Goal: Task Accomplishment & Management: Use online tool/utility

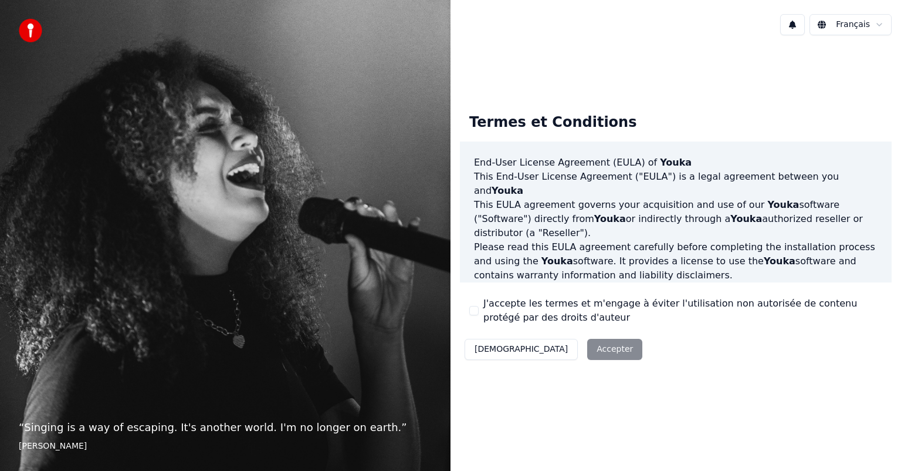
click at [475, 311] on button "J'accepte les termes et m'engage à éviter l'utilisation non autorisée de conten…" at bounding box center [473, 310] width 9 height 9
click at [587, 352] on button "Accepter" at bounding box center [614, 349] width 55 height 21
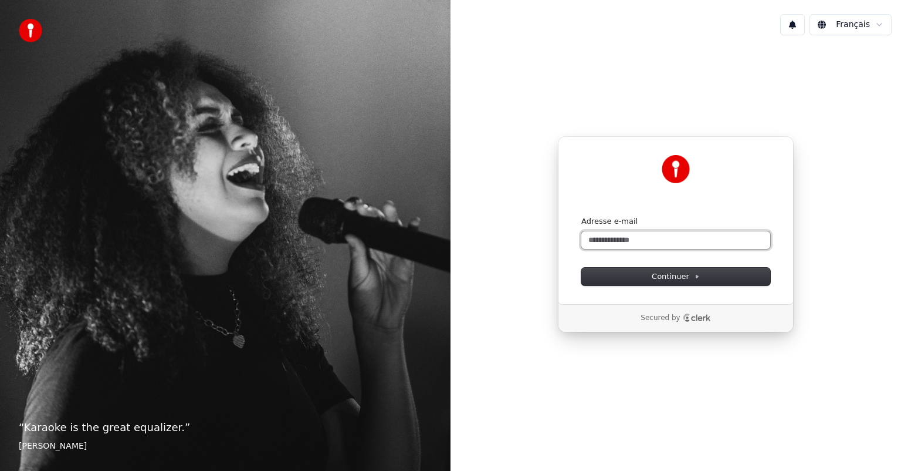
click at [601, 242] on input "Adresse e-mail" at bounding box center [675, 240] width 189 height 18
click at [684, 275] on span "Continuer" at bounding box center [676, 276] width 48 height 11
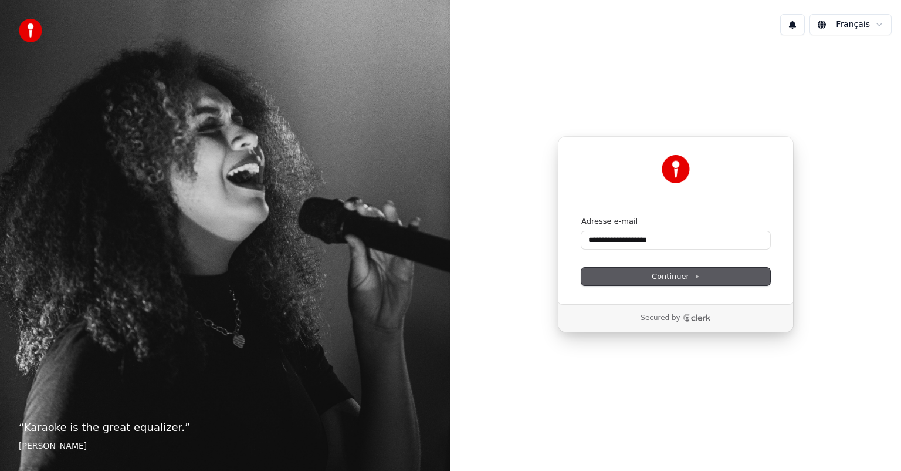
type input "**********"
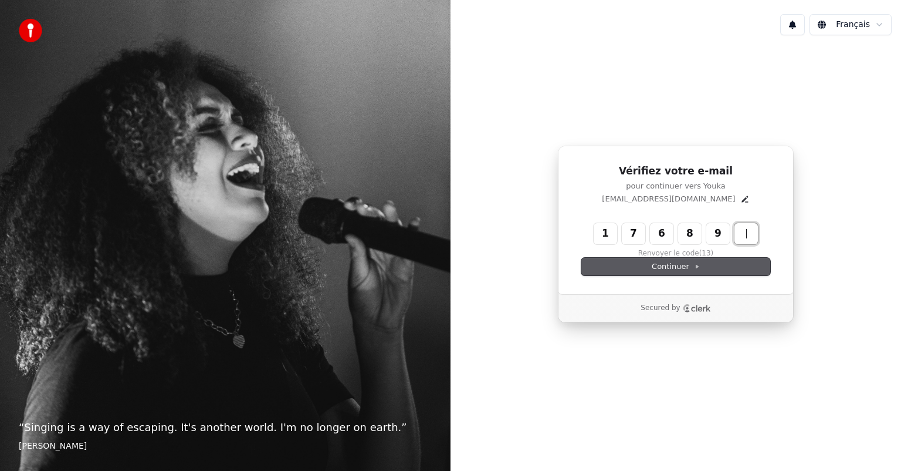
type input "******"
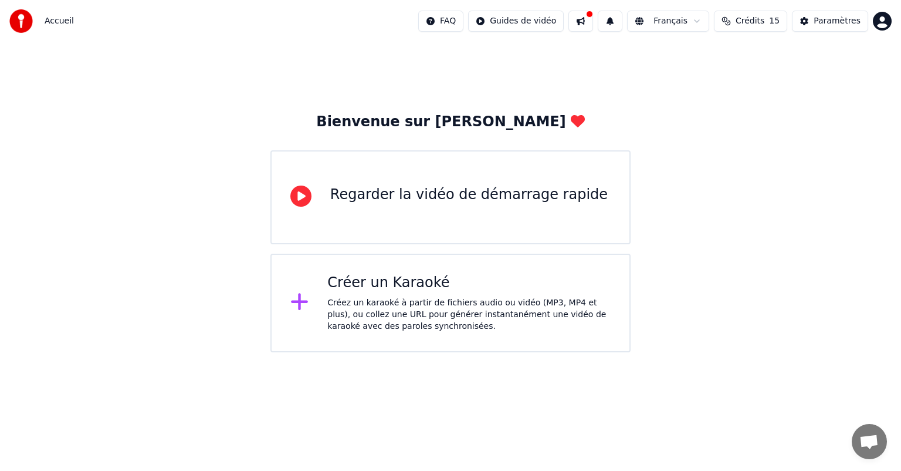
click at [414, 309] on div "Créez un karaoké à partir de fichiers audio ou vidéo (MP3, MP4 et plus), ou col…" at bounding box center [468, 314] width 283 height 35
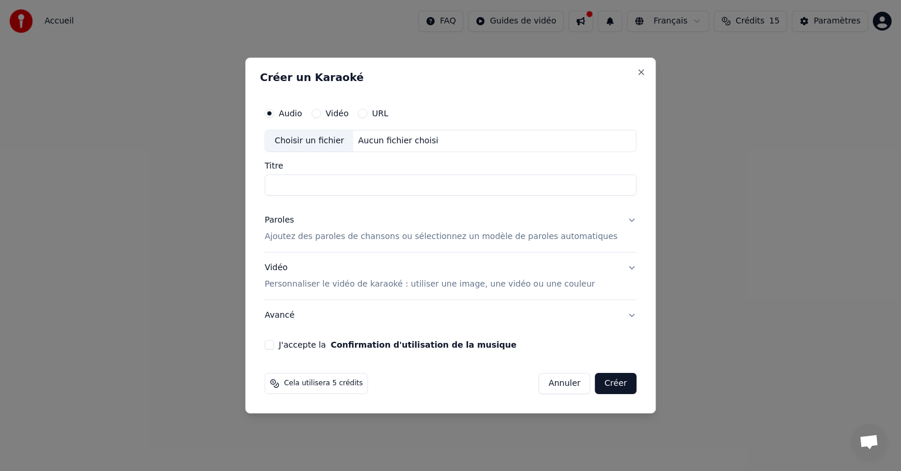
click at [331, 141] on div "Choisir un fichier" at bounding box center [309, 140] width 88 height 21
click at [468, 183] on input "**********" at bounding box center [451, 184] width 372 height 21
type input "**********"
click at [293, 343] on div "J'accepte la Confirmation d'utilisation de la musique" at bounding box center [451, 344] width 372 height 9
click at [274, 343] on button "J'accepte la Confirmation d'utilisation de la musique" at bounding box center [269, 344] width 9 height 9
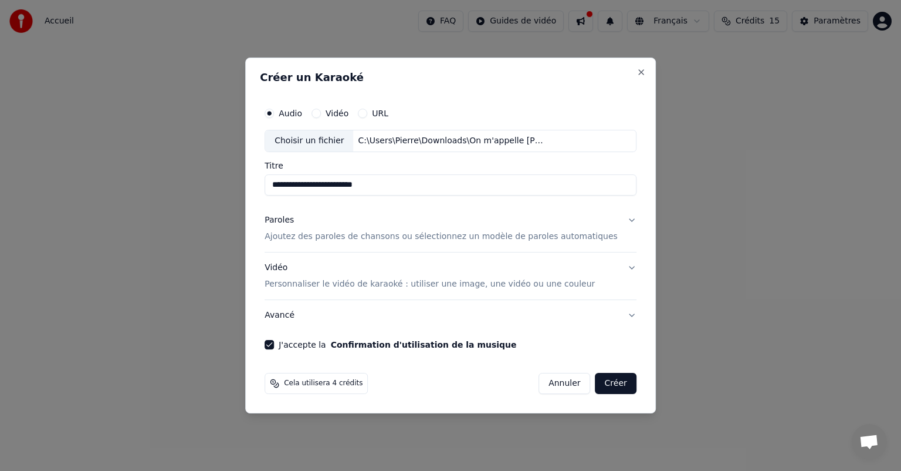
click at [614, 220] on button "Paroles Ajoutez des paroles de chansons ou sélectionnez un modèle de paroles au…" at bounding box center [451, 228] width 372 height 47
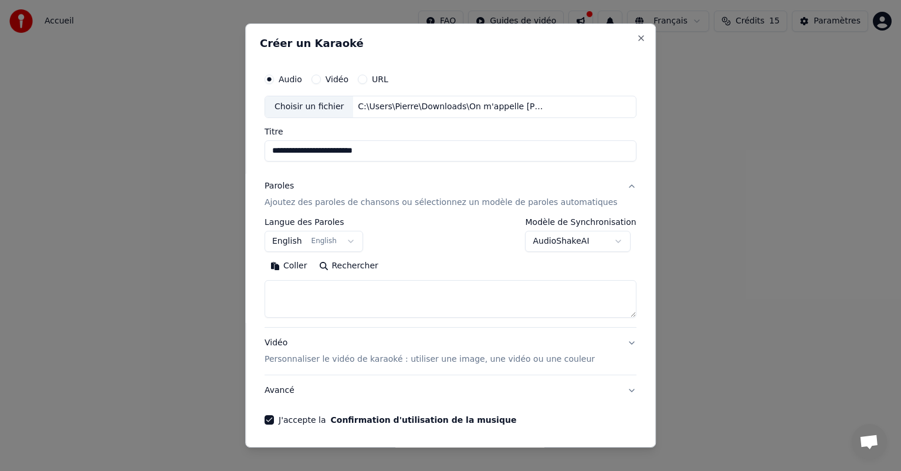
click at [354, 241] on button "English English" at bounding box center [314, 241] width 99 height 21
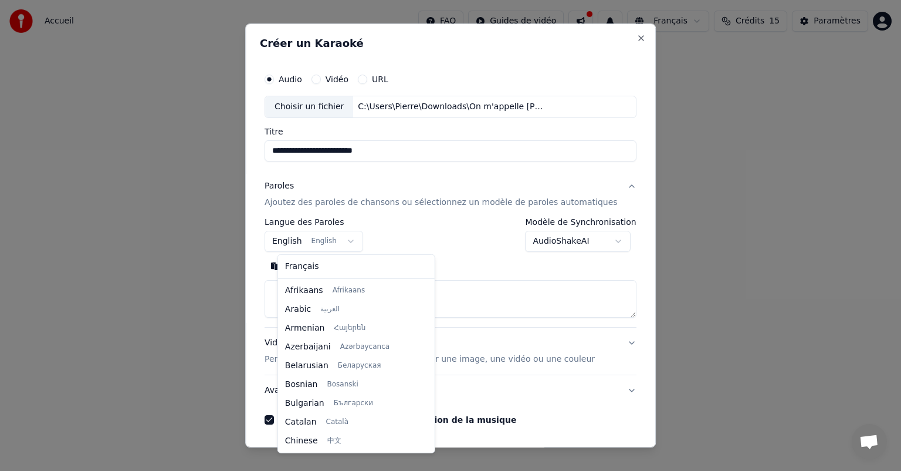
scroll to position [94, 0]
select select "**"
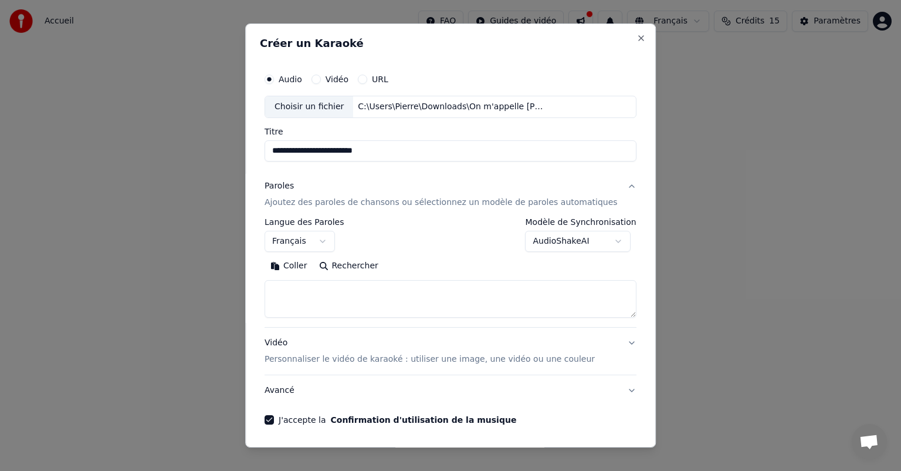
click at [600, 239] on button "AudioShakeAI" at bounding box center [579, 241] width 106 height 21
click at [608, 343] on button "Vidéo Personnaliser le vidéo de karaoké : utiliser une image, une vidéo ou une …" at bounding box center [451, 350] width 372 height 47
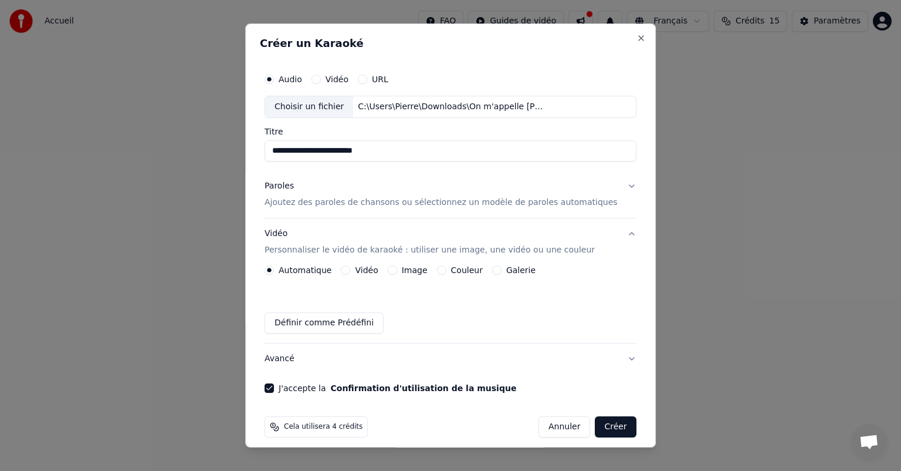
click at [595, 425] on button "Créer" at bounding box center [615, 426] width 41 height 21
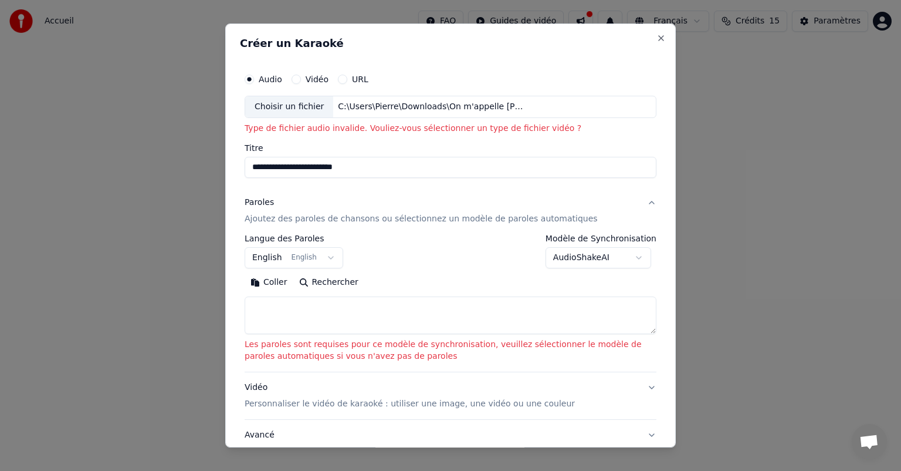
click at [340, 79] on button "URL" at bounding box center [342, 79] width 9 height 9
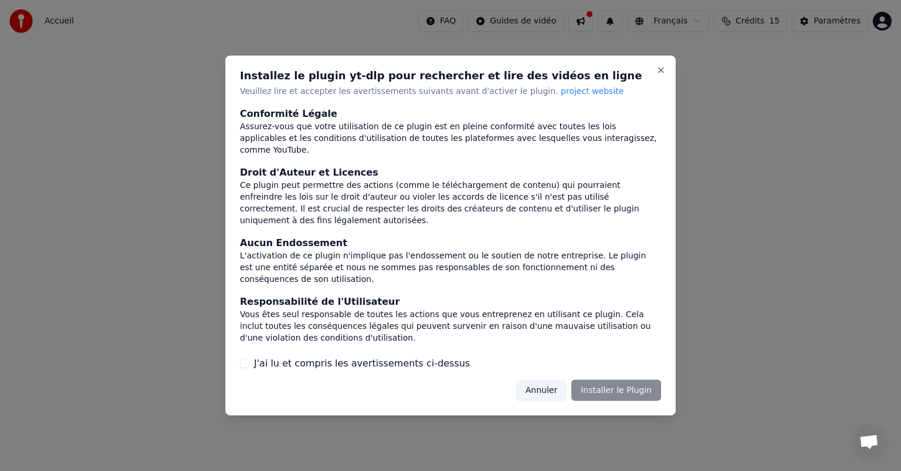
click at [615, 388] on div "Annuler Installer le Plugin" at bounding box center [588, 389] width 145 height 21
click at [244, 361] on button "J'ai lu et compris les avertissements ci-dessus" at bounding box center [244, 362] width 9 height 9
click at [614, 394] on button "Installer le Plugin" at bounding box center [616, 389] width 90 height 21
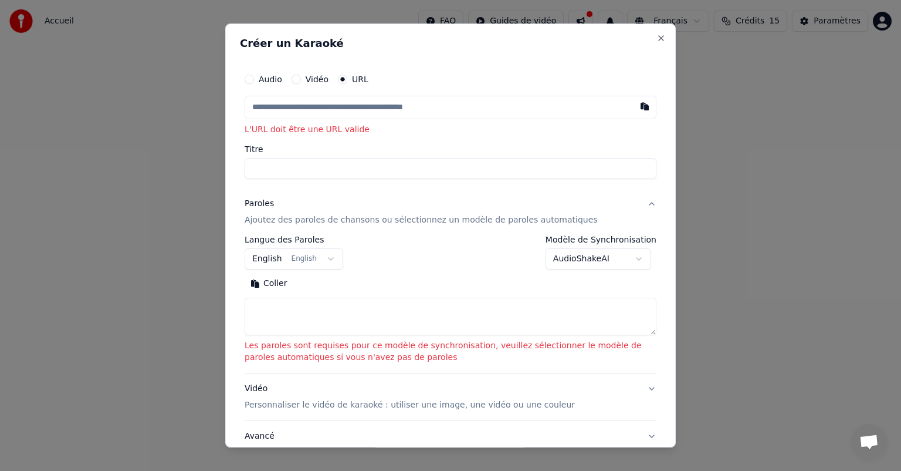
click at [252, 80] on button "Audio" at bounding box center [249, 79] width 9 height 9
click at [368, 106] on div "Aucun fichier choisi" at bounding box center [378, 107] width 90 height 12
type input "**********"
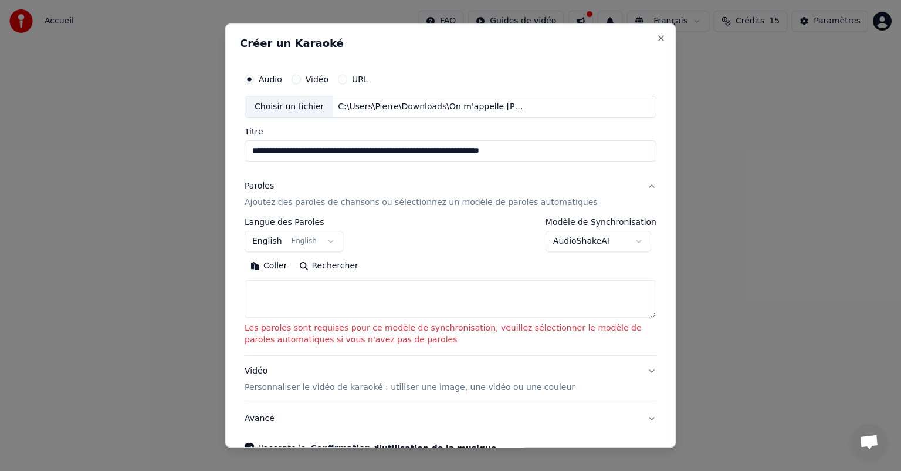
click at [326, 241] on button "English English" at bounding box center [294, 241] width 99 height 21
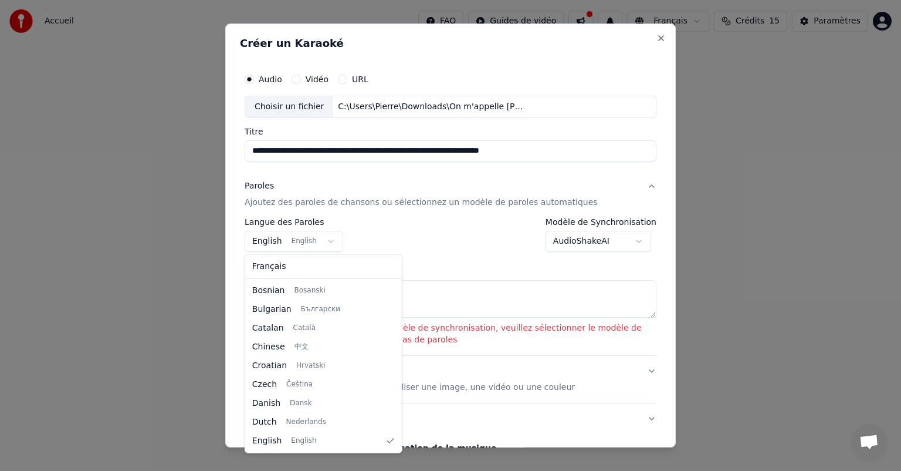
select select "**"
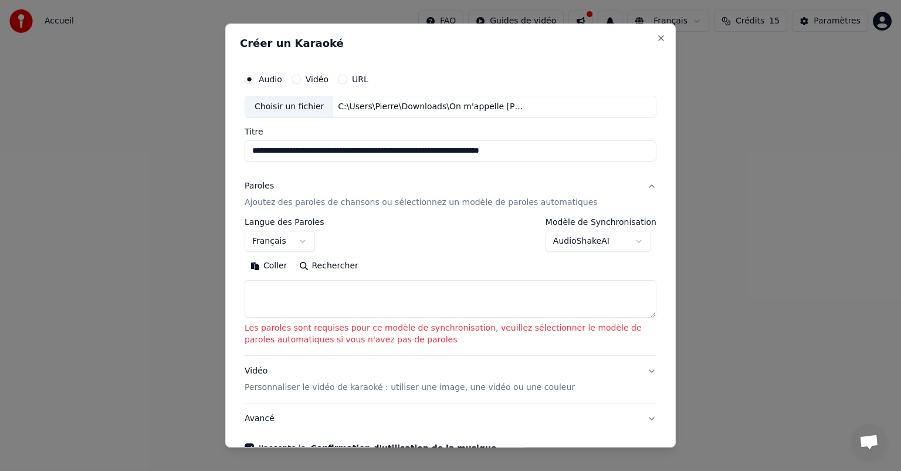
click at [361, 151] on input "**********" at bounding box center [451, 150] width 412 height 21
click at [356, 151] on input "**********" at bounding box center [451, 150] width 412 height 21
type input "**********"
click at [419, 296] on textarea at bounding box center [451, 299] width 412 height 38
click at [258, 266] on button "Coller" at bounding box center [269, 265] width 49 height 19
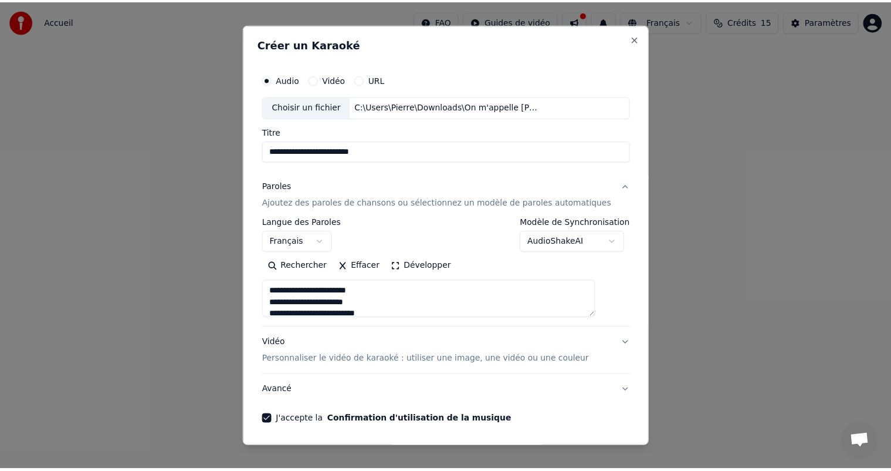
scroll to position [40, 0]
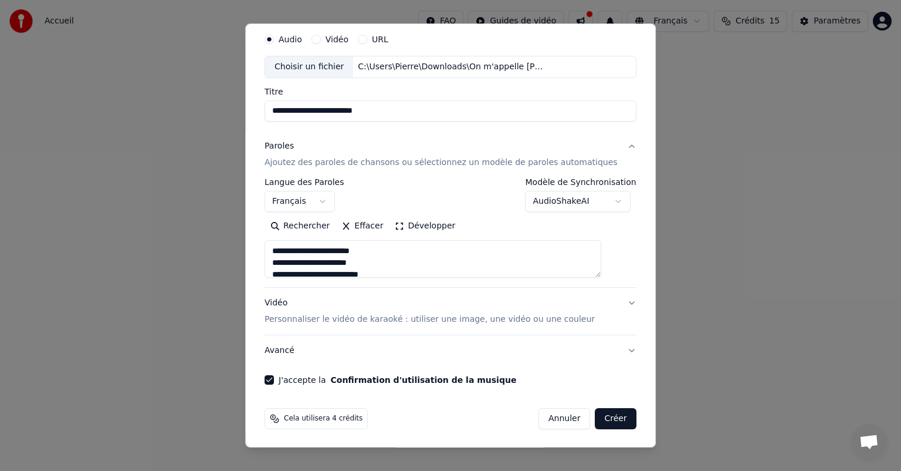
click at [597, 417] on button "Créer" at bounding box center [615, 418] width 41 height 21
type textarea "**********"
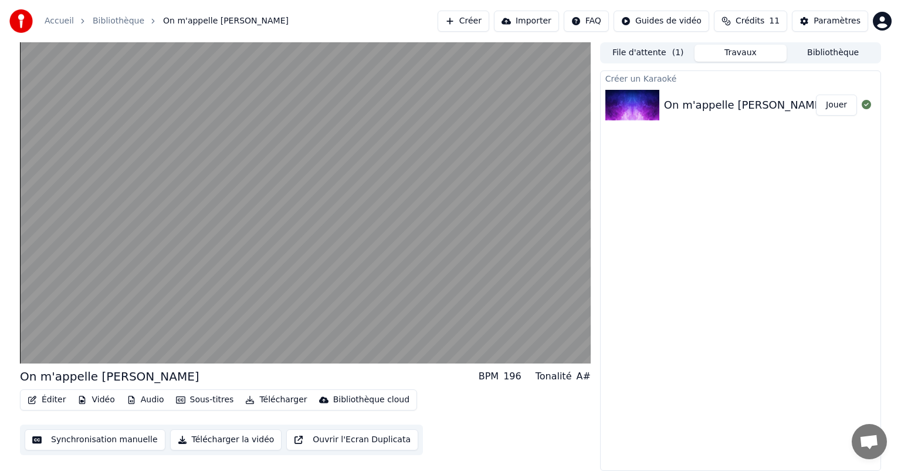
click at [76, 434] on button "Synchronisation manuelle" at bounding box center [95, 439] width 141 height 21
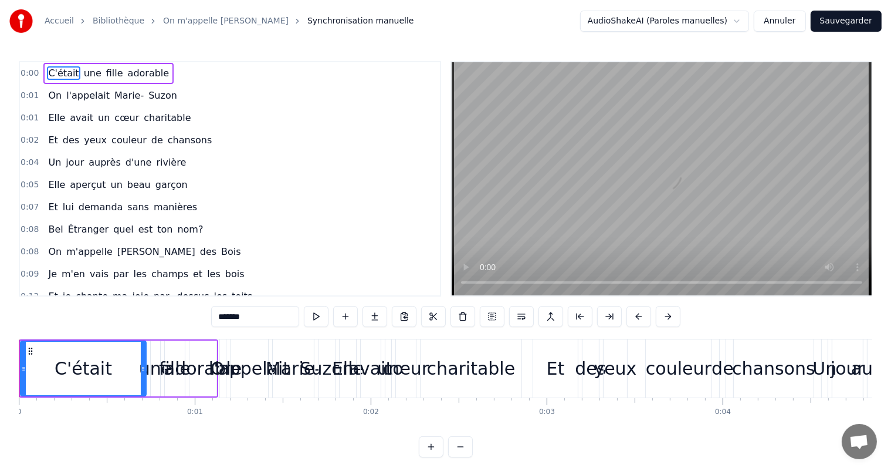
click at [744, 19] on html "Accueil Bibliothèque On m'appelle Robin des Bois Synchronisation manuelle Audio…" at bounding box center [445, 238] width 891 height 476
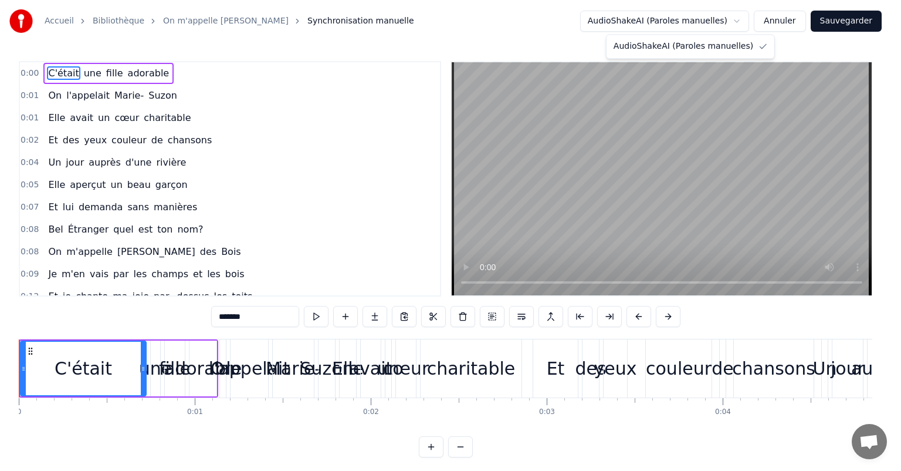
click at [744, 19] on html "Accueil Bibliothèque On m'appelle Robin des Bois Synchronisation manuelle Audio…" at bounding box center [450, 238] width 901 height 476
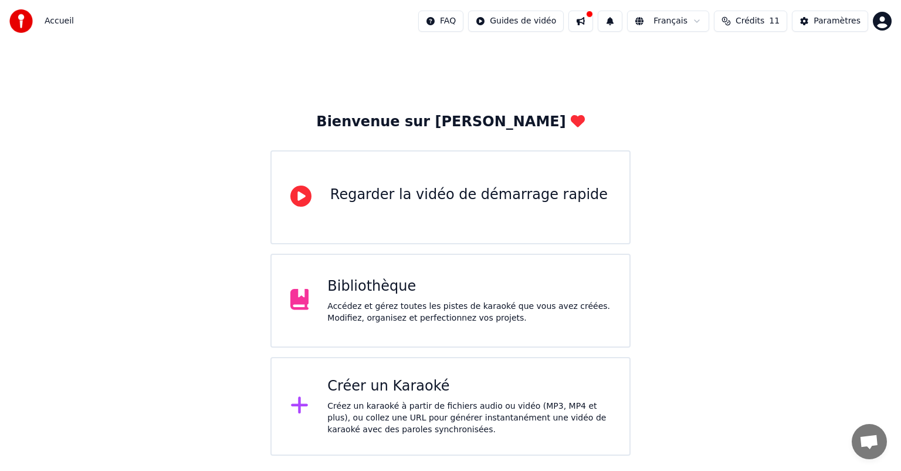
click at [394, 299] on div "Bibliothèque Accédez et gérez toutes les pistes de karaoké que vous avez créées…" at bounding box center [468, 300] width 283 height 47
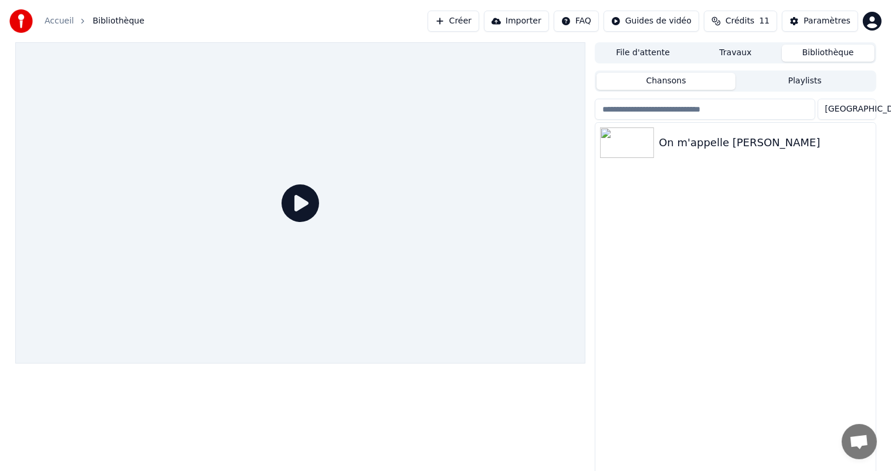
click at [298, 205] on icon at bounding box center [301, 203] width 38 height 38
click at [691, 131] on div "On m'appelle [PERSON_NAME]" at bounding box center [735, 143] width 280 height 40
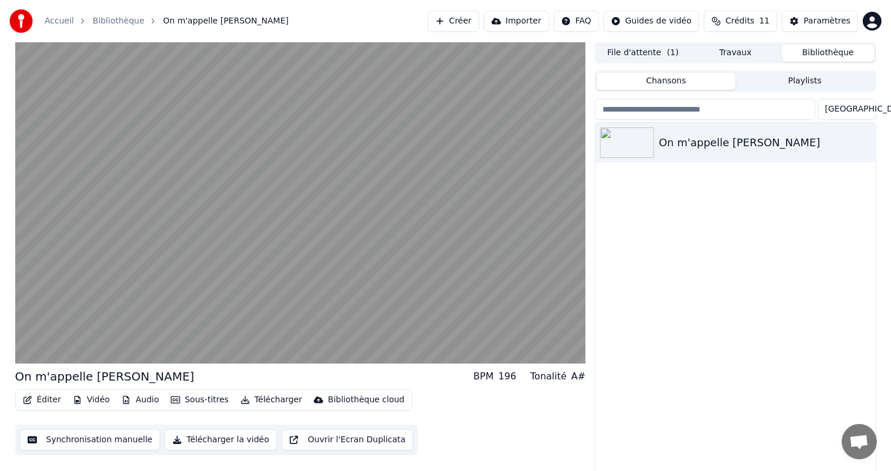
click at [43, 400] on button "Éditer" at bounding box center [42, 399] width 48 height 16
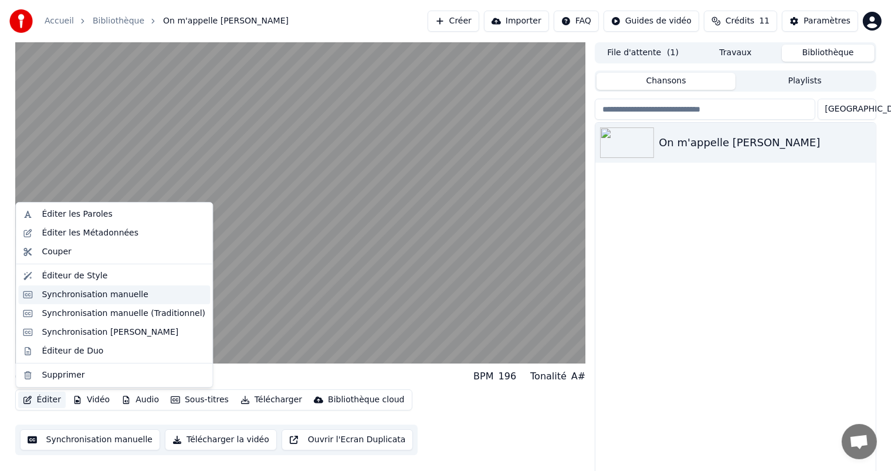
click at [74, 293] on div "Synchronisation manuelle" at bounding box center [95, 295] width 107 height 12
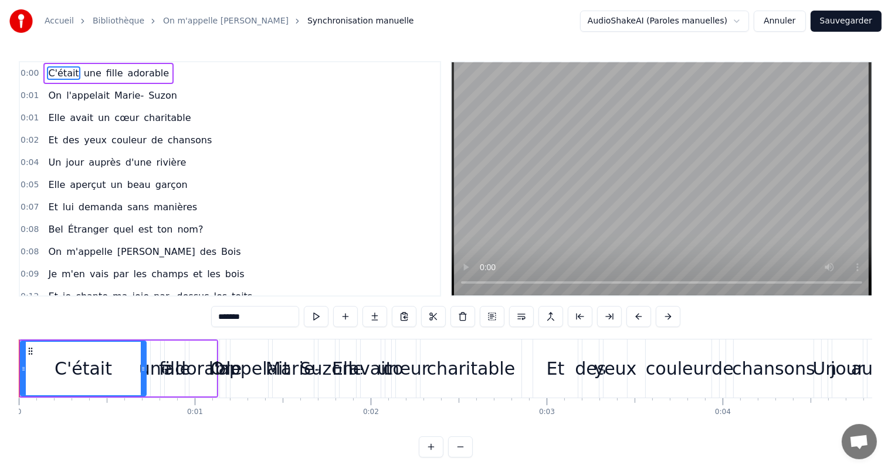
click at [48, 71] on span "C'était" at bounding box center [63, 72] width 33 height 13
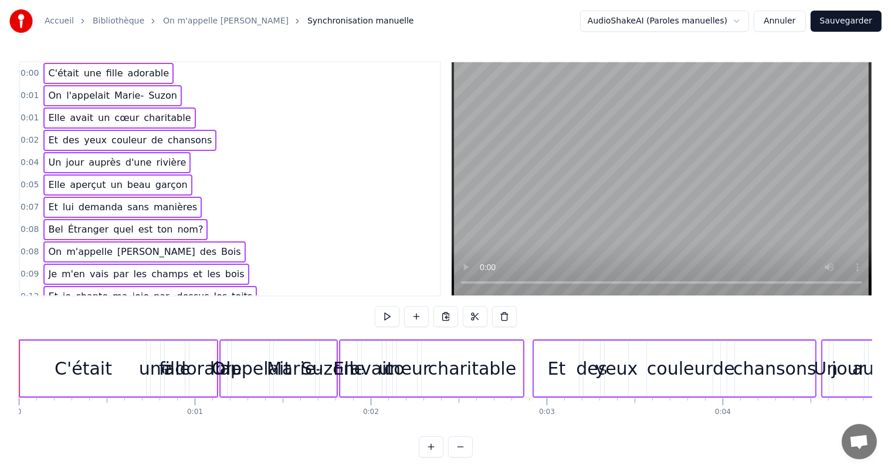
click at [22, 354] on div "C'était" at bounding box center [84, 368] width 126 height 56
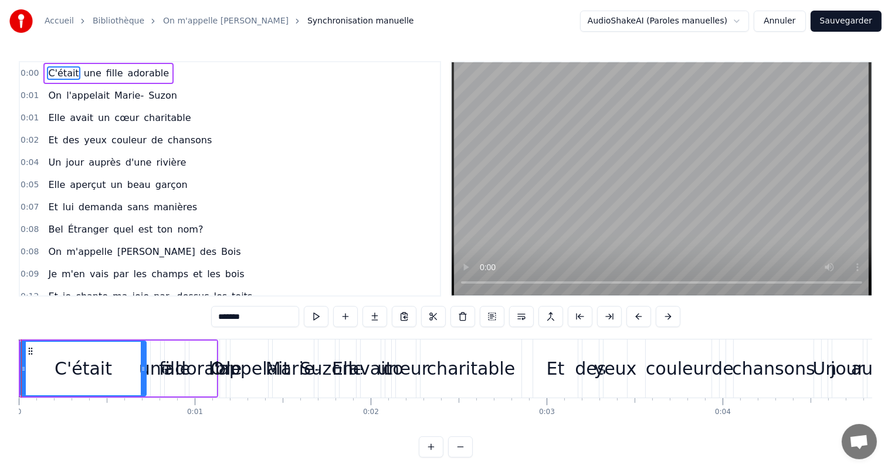
click at [161, 70] on div "0:00 C'était une fille adorable" at bounding box center [230, 73] width 420 height 22
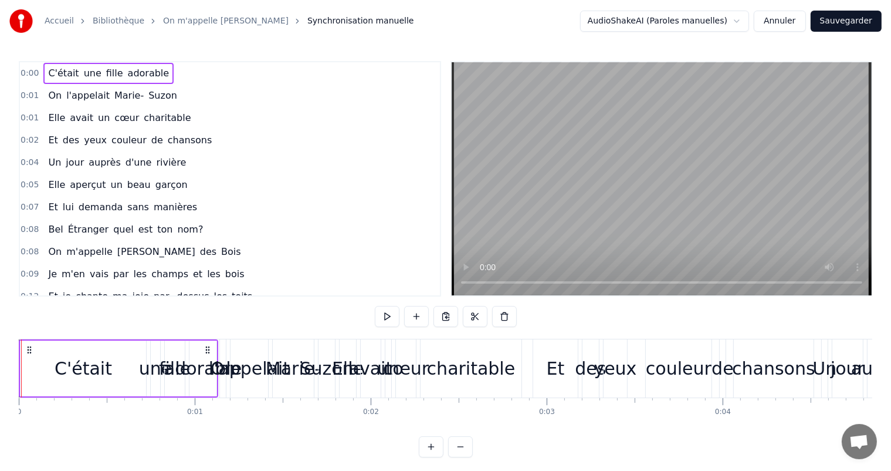
click at [47, 72] on span "C'était" at bounding box center [63, 72] width 33 height 13
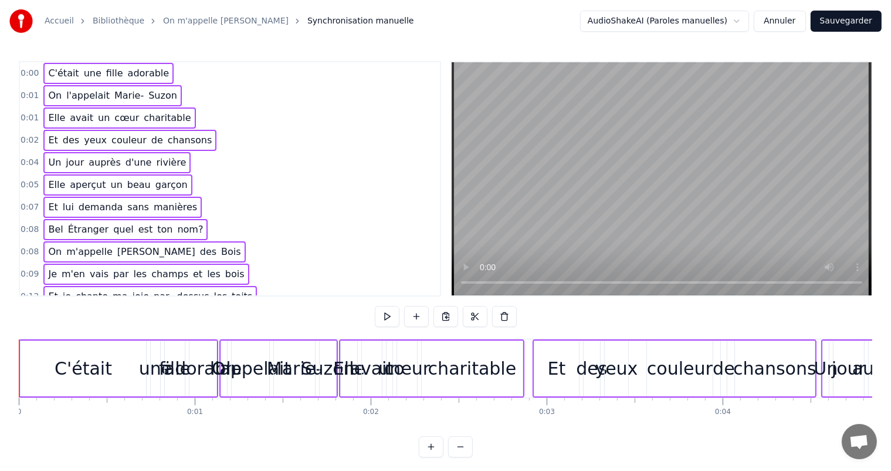
click at [791, 21] on button "Annuler" at bounding box center [780, 21] width 52 height 21
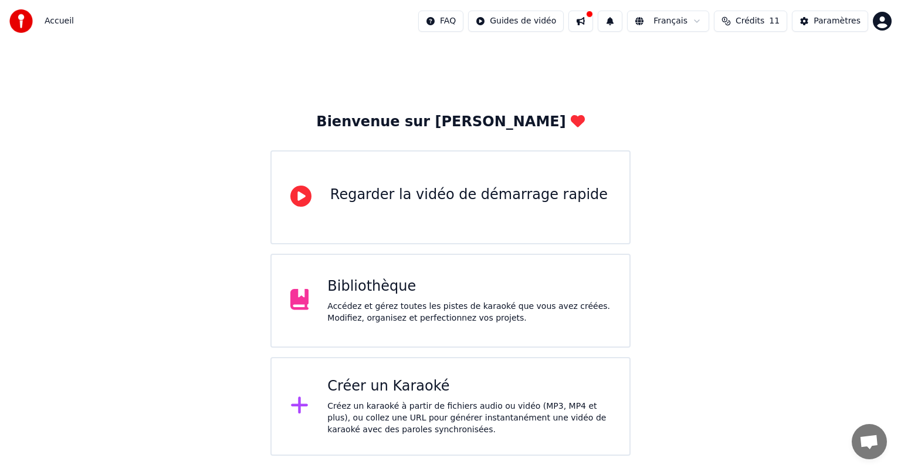
click at [363, 412] on div "Créez un karaoké à partir de fichiers audio ou vidéo (MP3, MP4 et plus), ou col…" at bounding box center [468, 417] width 283 height 35
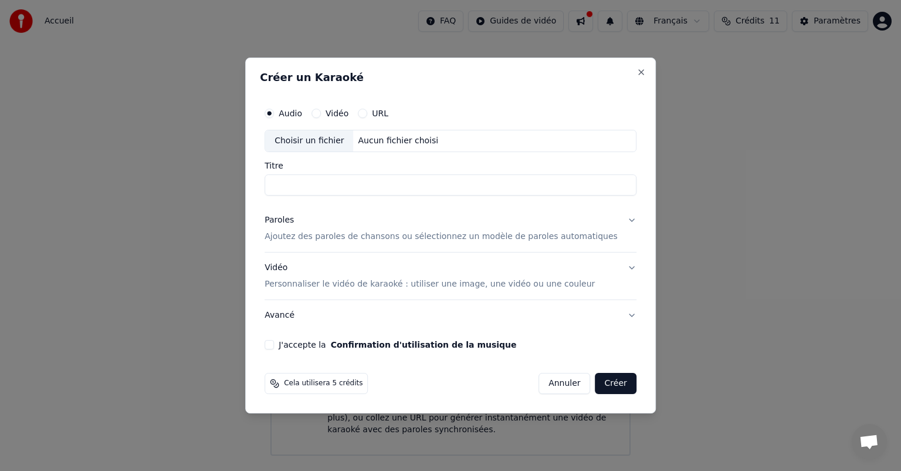
click at [367, 111] on button "URL" at bounding box center [362, 113] width 9 height 9
click at [340, 141] on input "text" at bounding box center [451, 140] width 372 height 23
click at [613, 140] on button "button" at bounding box center [624, 139] width 23 height 21
type input "**********"
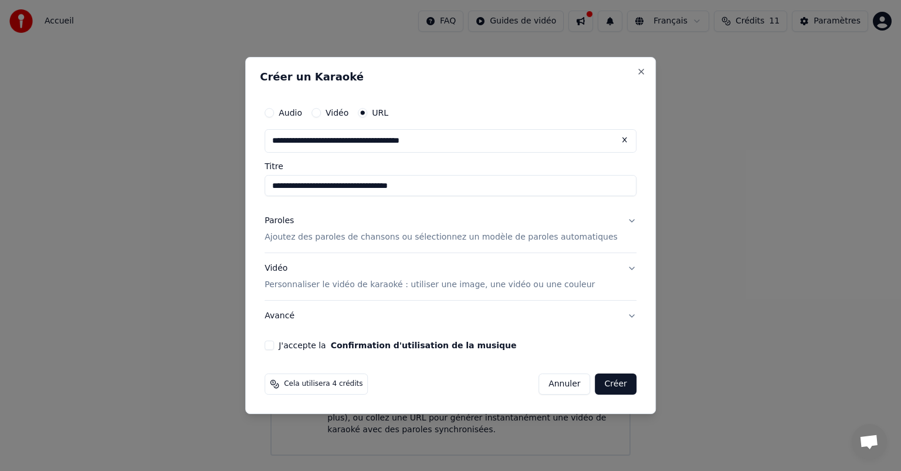
type input "**********"
click at [612, 221] on button "Paroles Ajoutez des paroles de chansons ou sélectionnez un modèle de paroles au…" at bounding box center [451, 228] width 372 height 47
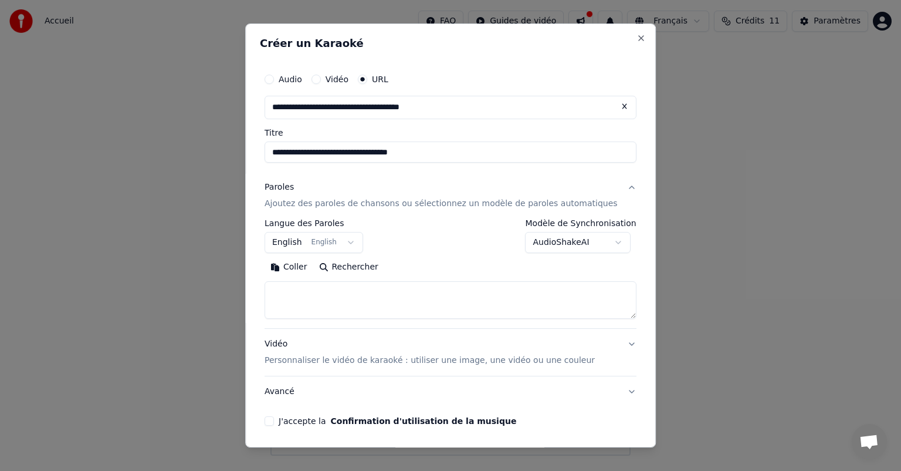
click at [354, 242] on button "English English" at bounding box center [314, 242] width 99 height 21
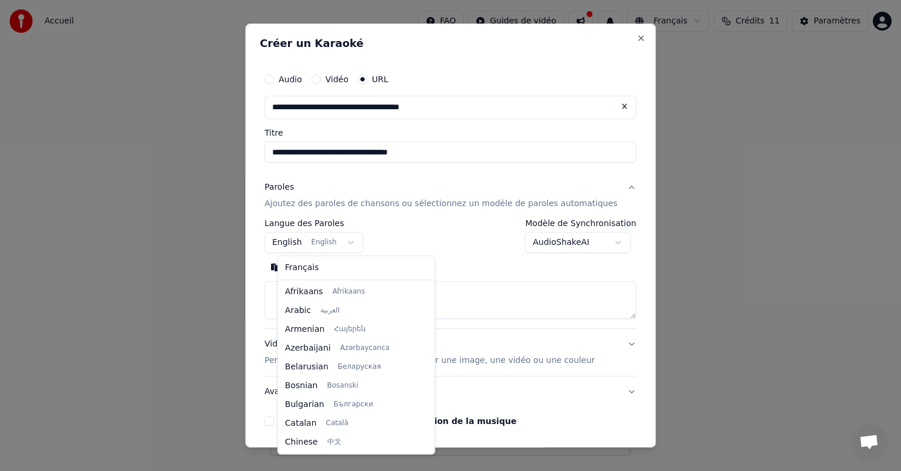
scroll to position [94, 0]
select select "**"
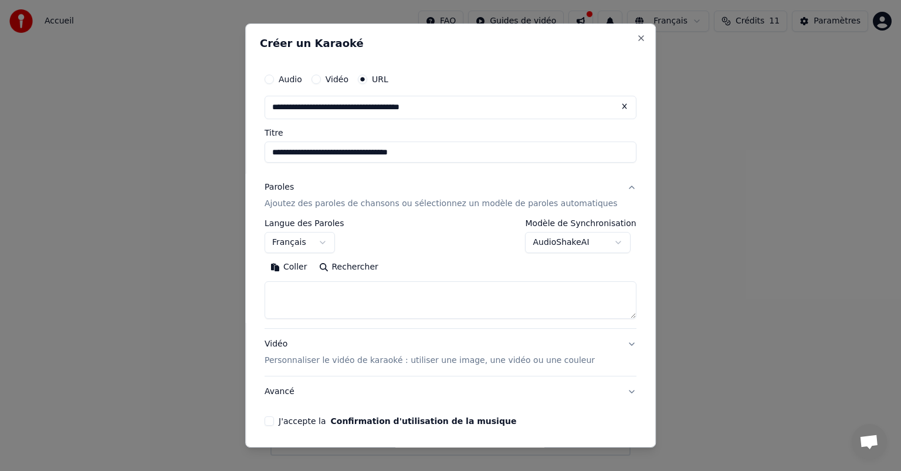
click at [608, 184] on button "Paroles Ajoutez des paroles de chansons ou sélectionnez un modèle de paroles au…" at bounding box center [451, 195] width 372 height 47
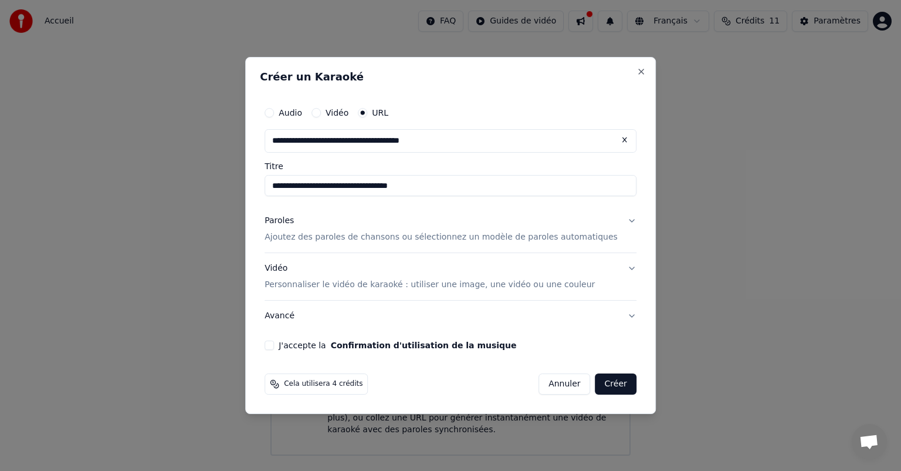
click at [615, 221] on button "Paroles Ajoutez des paroles de chansons ou sélectionnez un modèle de paroles au…" at bounding box center [451, 228] width 372 height 47
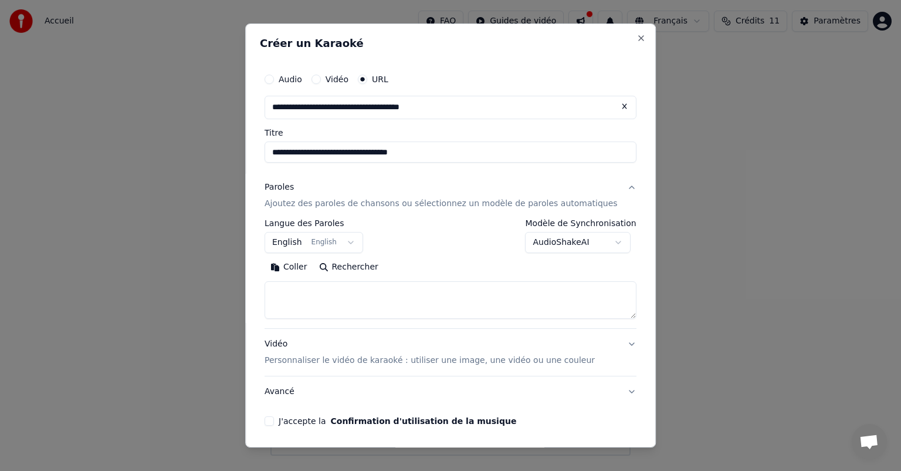
click at [601, 239] on button "AudioShakeAI" at bounding box center [579, 242] width 106 height 21
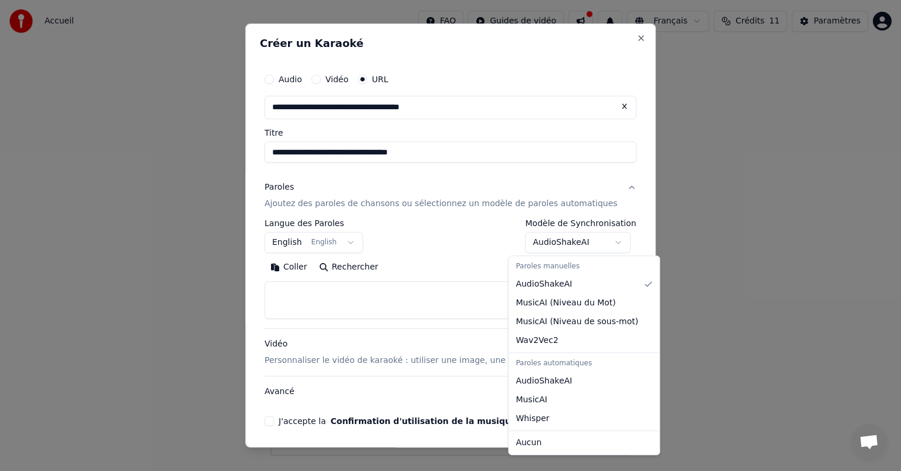
select select "**********"
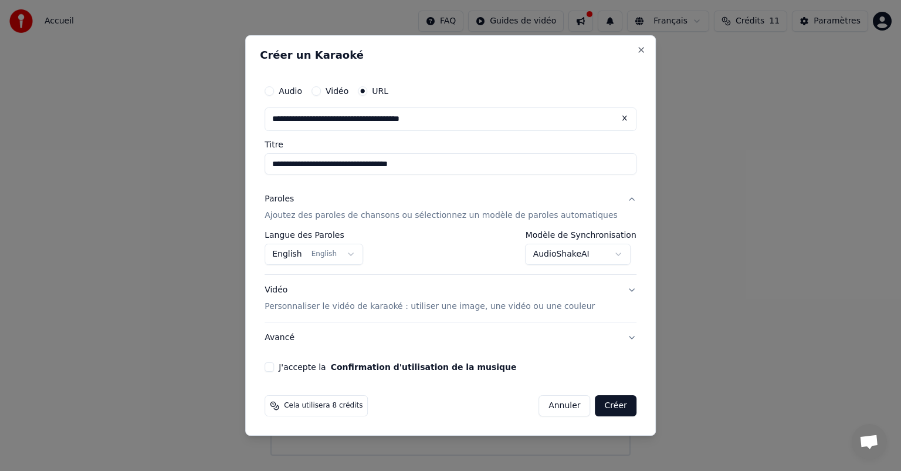
click at [362, 253] on button "English English" at bounding box center [314, 253] width 99 height 21
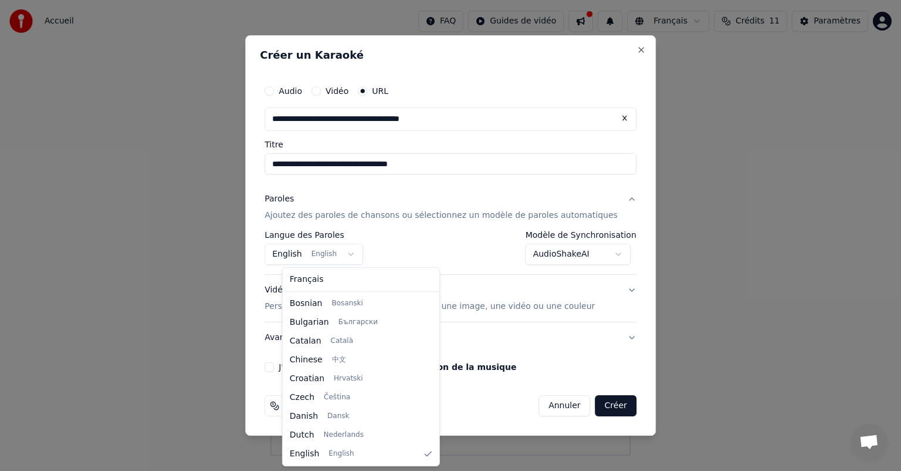
select select "**"
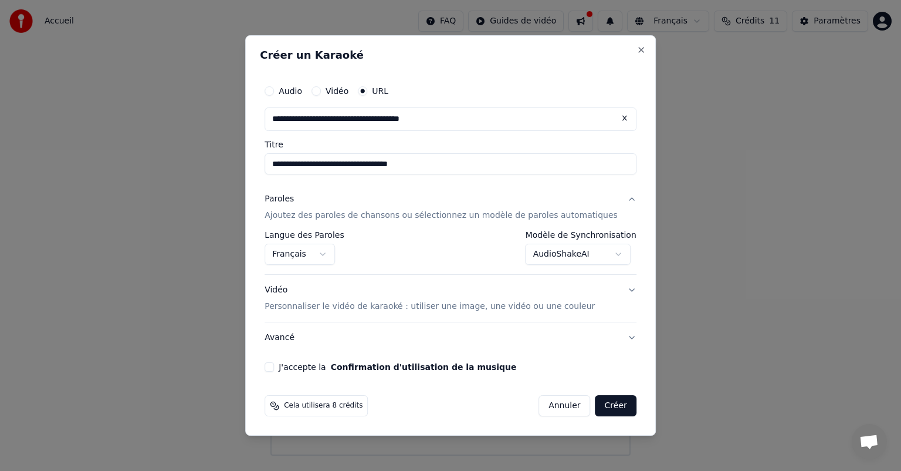
click at [615, 289] on button "Vidéo Personnaliser le vidéo de karaoké : utiliser une image, une vidéo ou une …" at bounding box center [451, 298] width 372 height 47
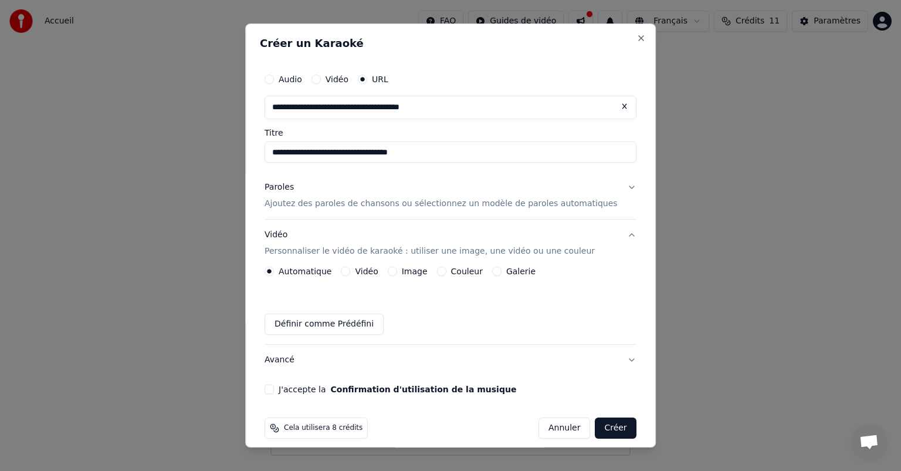
click at [351, 268] on button "Vidéo" at bounding box center [345, 270] width 9 height 9
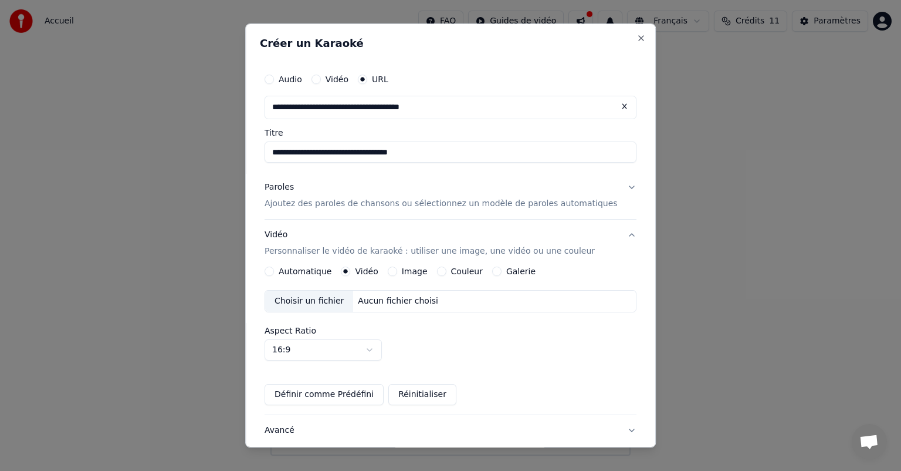
click at [375, 300] on div "Aucun fichier choisi" at bounding box center [399, 301] width 90 height 12
click at [274, 269] on button "Automatique" at bounding box center [269, 270] width 9 height 9
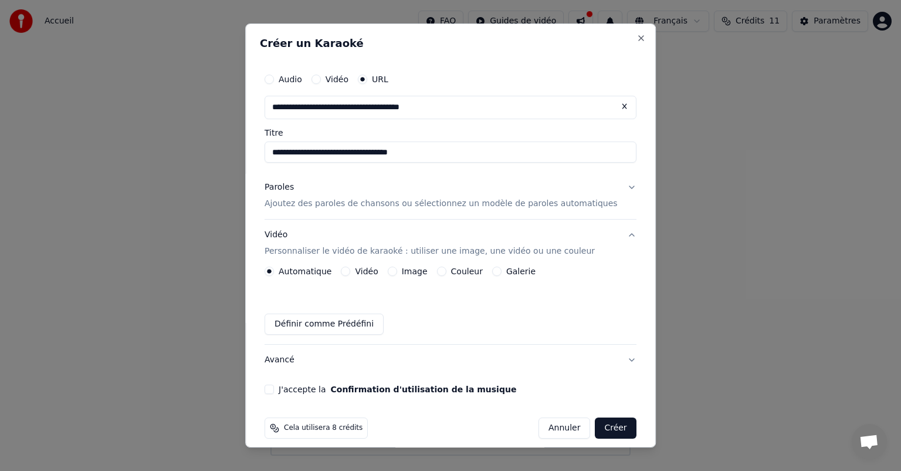
click at [324, 324] on button "Définir comme Prédéfini" at bounding box center [324, 323] width 119 height 21
click at [274, 385] on button "J'accepte la Confirmation d'utilisation de la musique" at bounding box center [269, 388] width 9 height 9
click at [351, 269] on button "Vidéo" at bounding box center [345, 270] width 9 height 9
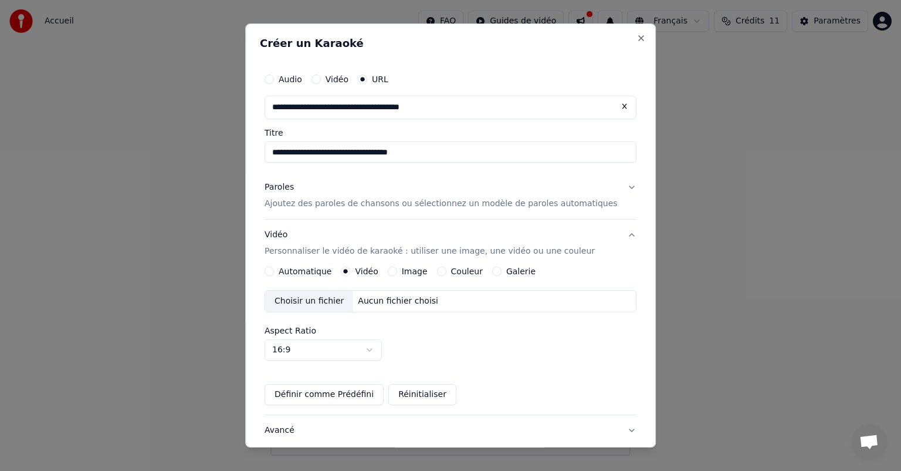
click at [324, 302] on div "Choisir un fichier" at bounding box center [309, 300] width 88 height 21
click at [330, 300] on div "Choisir un fichier" at bounding box center [309, 300] width 88 height 21
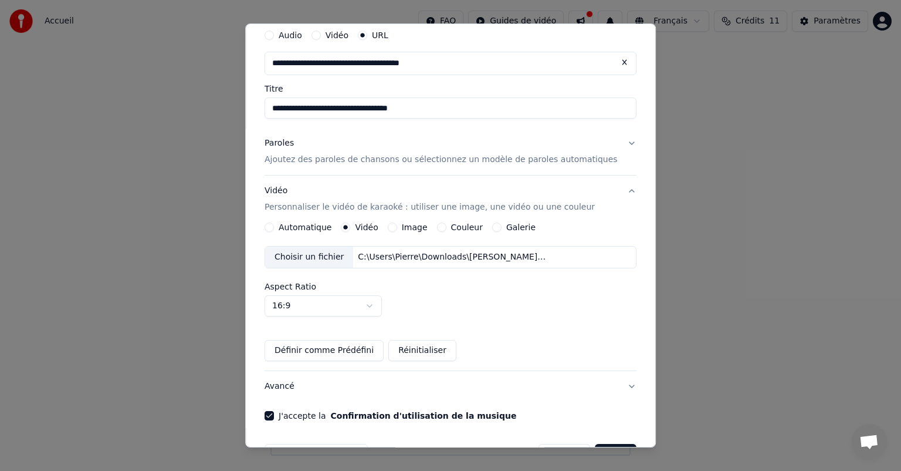
scroll to position [80, 0]
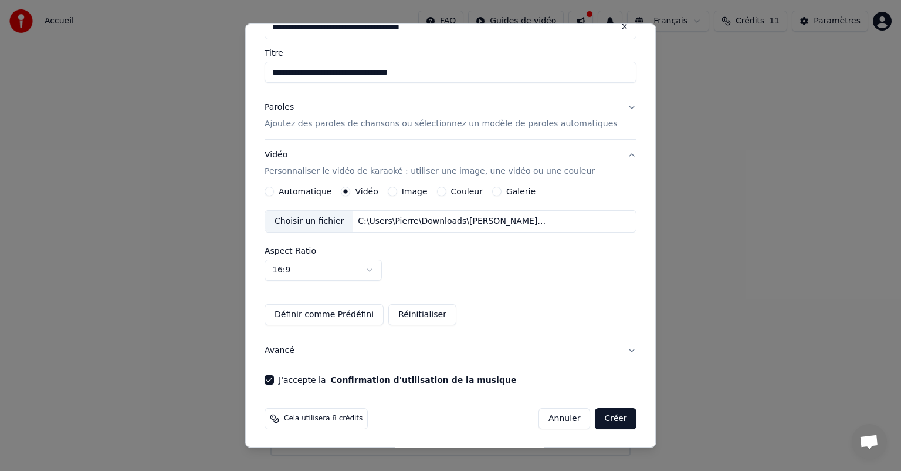
click at [595, 417] on button "Créer" at bounding box center [615, 418] width 41 height 21
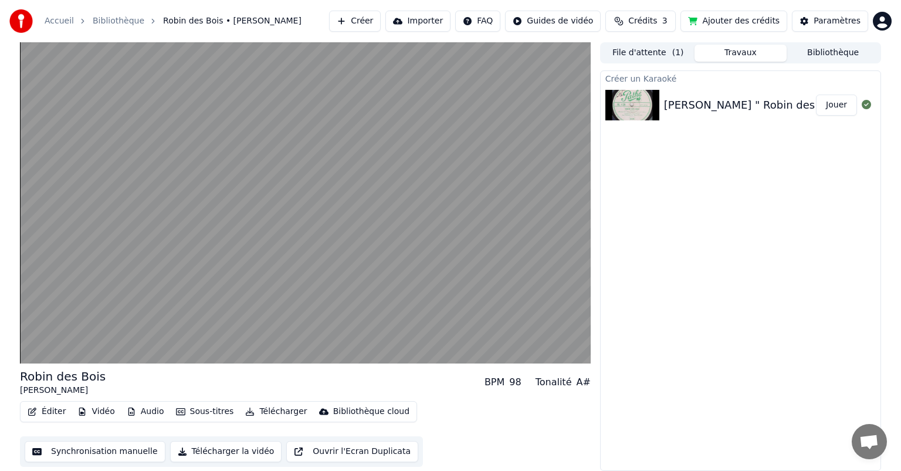
click at [52, 406] on button "Éditer" at bounding box center [47, 411] width 48 height 16
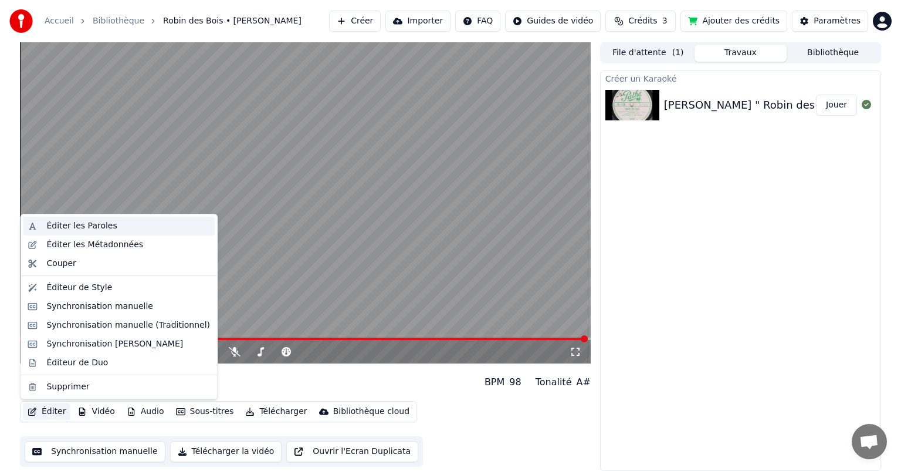
click at [72, 224] on div "Éditer les Paroles" at bounding box center [81, 226] width 70 height 12
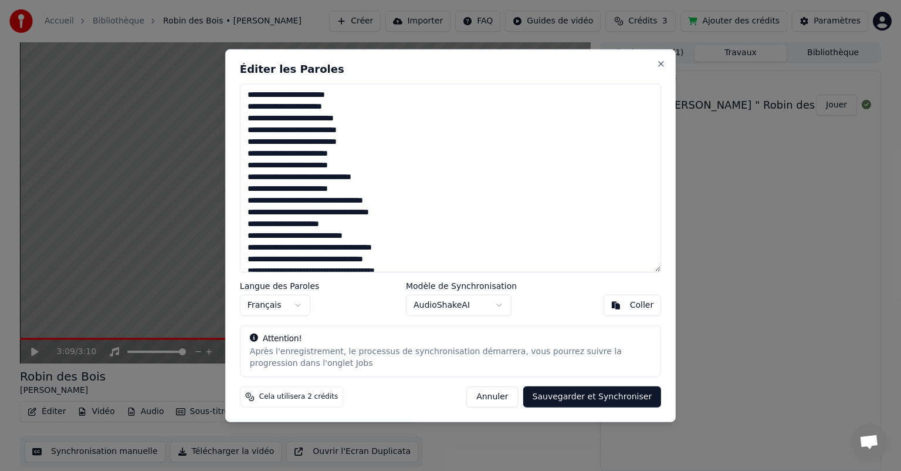
click at [337, 106] on textarea at bounding box center [450, 178] width 421 height 188
click at [319, 106] on textarea at bounding box center [450, 178] width 421 height 188
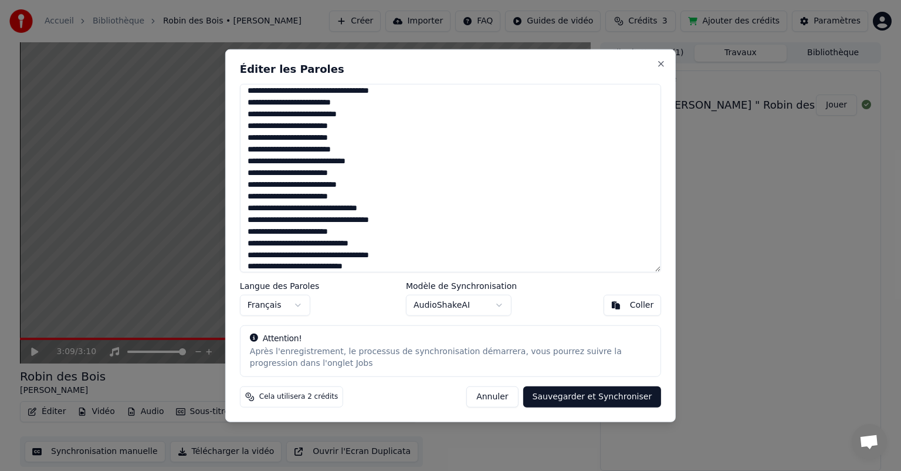
scroll to position [227, 0]
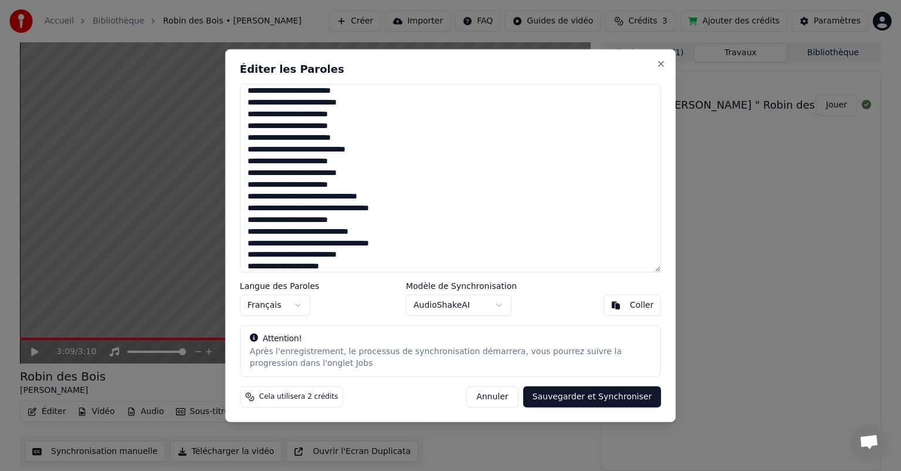
click at [270, 256] on textarea at bounding box center [450, 178] width 421 height 188
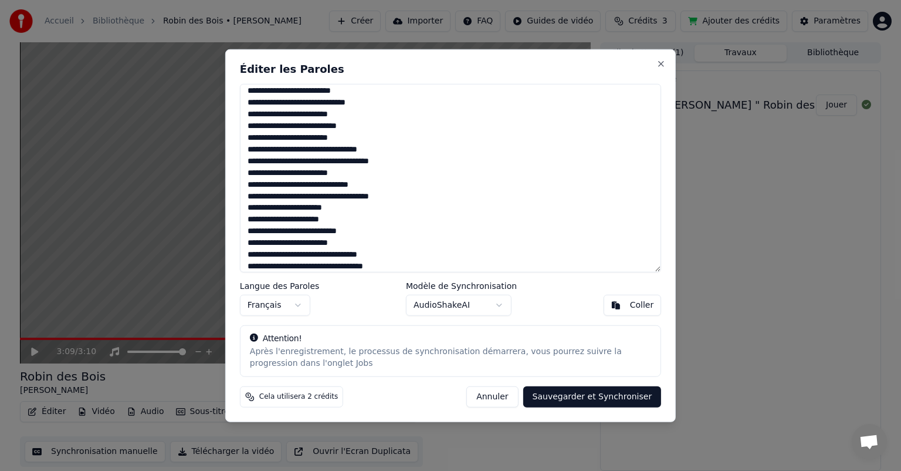
scroll to position [286, 0]
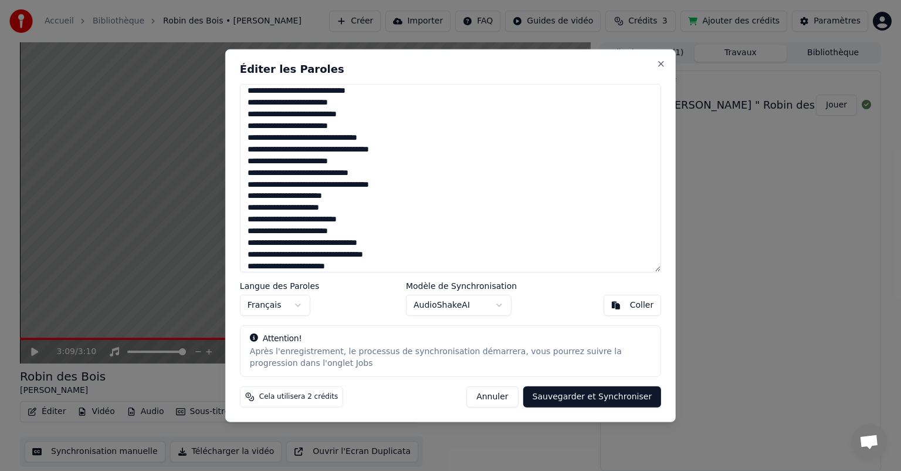
click at [340, 268] on textarea at bounding box center [450, 178] width 421 height 188
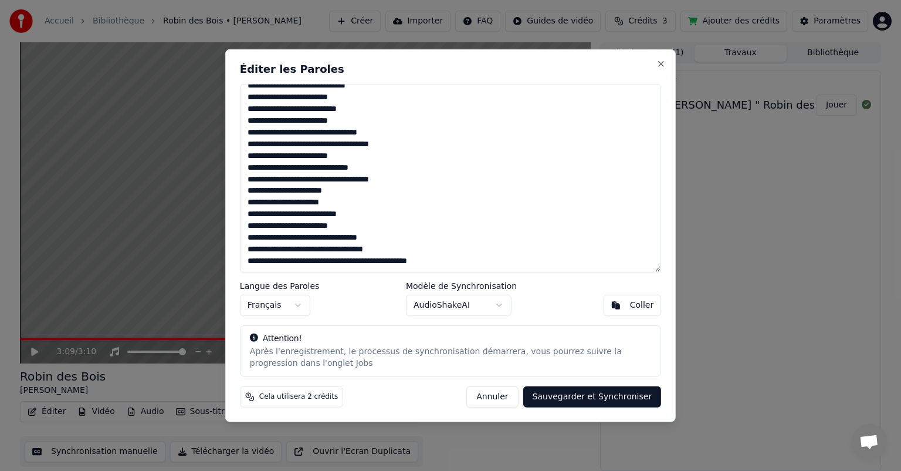
click at [290, 249] on textarea at bounding box center [450, 178] width 421 height 188
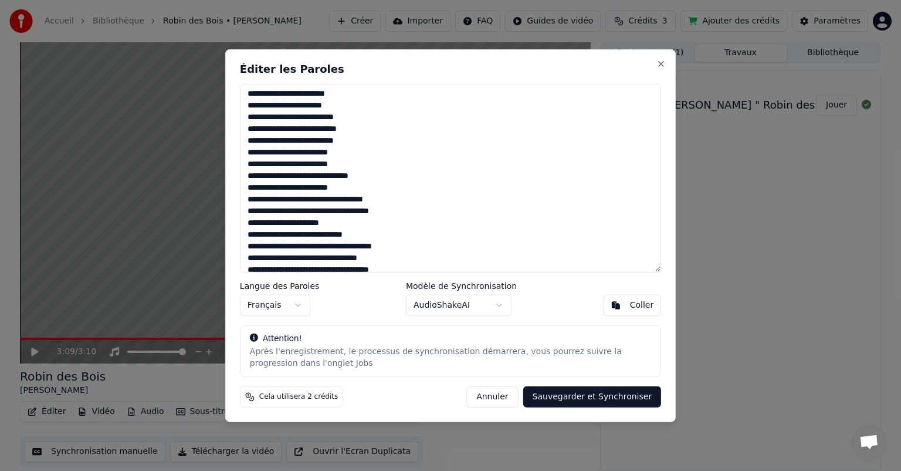
scroll to position [0, 0]
click at [360, 131] on textarea at bounding box center [450, 178] width 421 height 188
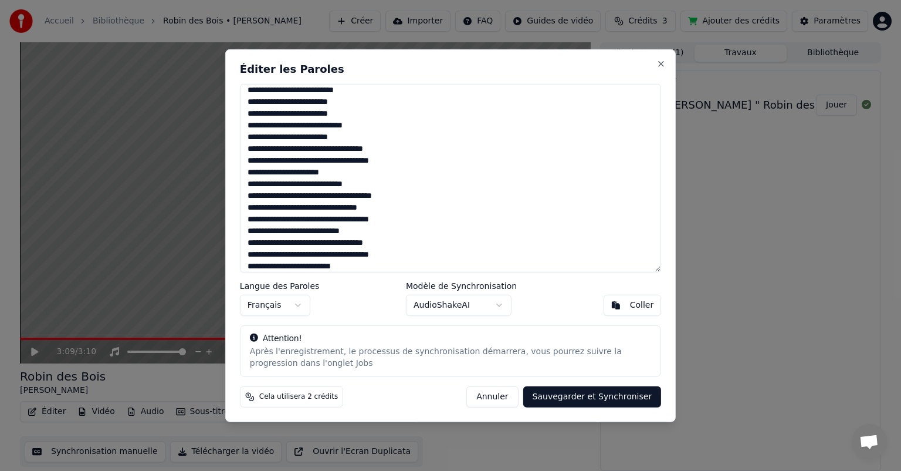
scroll to position [63, 0]
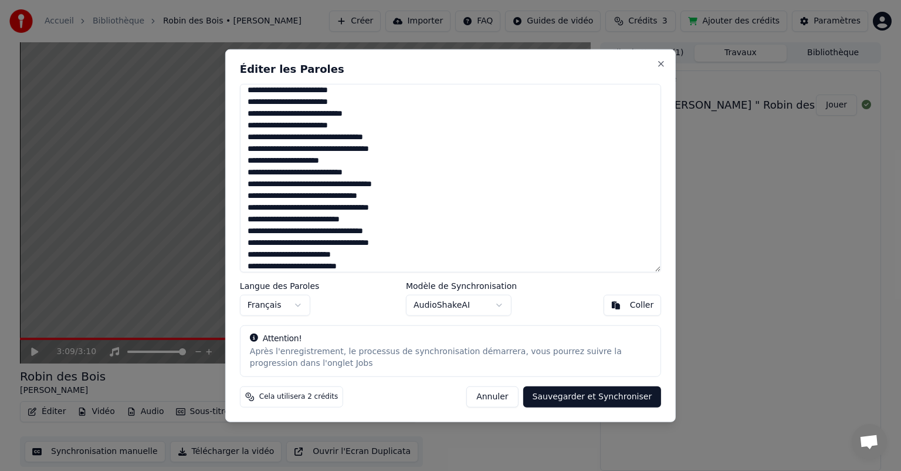
click at [300, 182] on textarea at bounding box center [450, 178] width 421 height 188
click at [336, 244] on textarea at bounding box center [450, 178] width 421 height 188
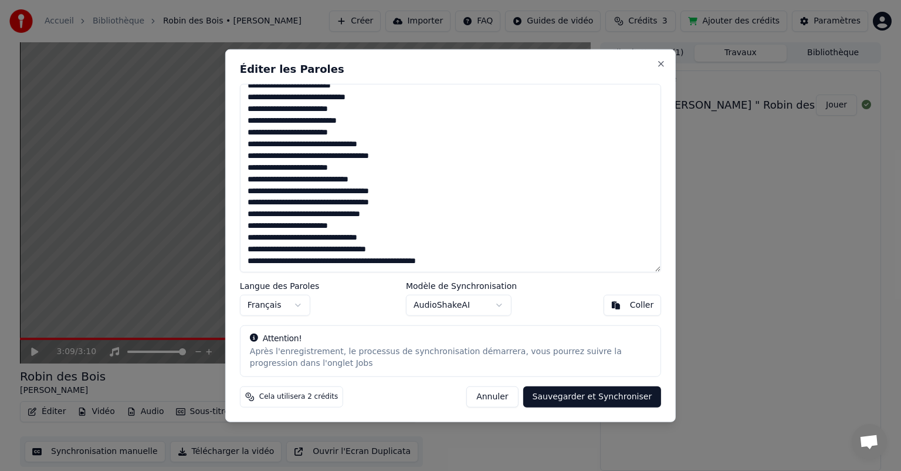
scroll to position [279, 0]
click at [385, 212] on textarea at bounding box center [450, 178] width 421 height 188
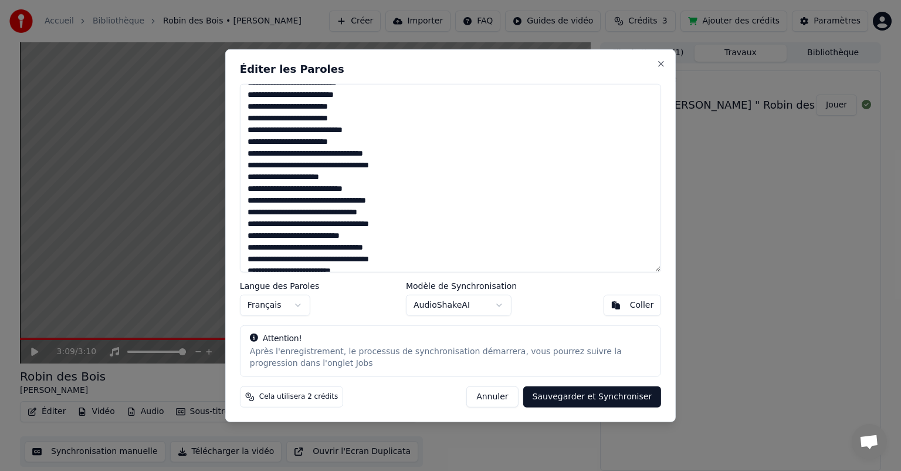
scroll to position [49, 0]
click at [292, 128] on textarea at bounding box center [450, 178] width 421 height 188
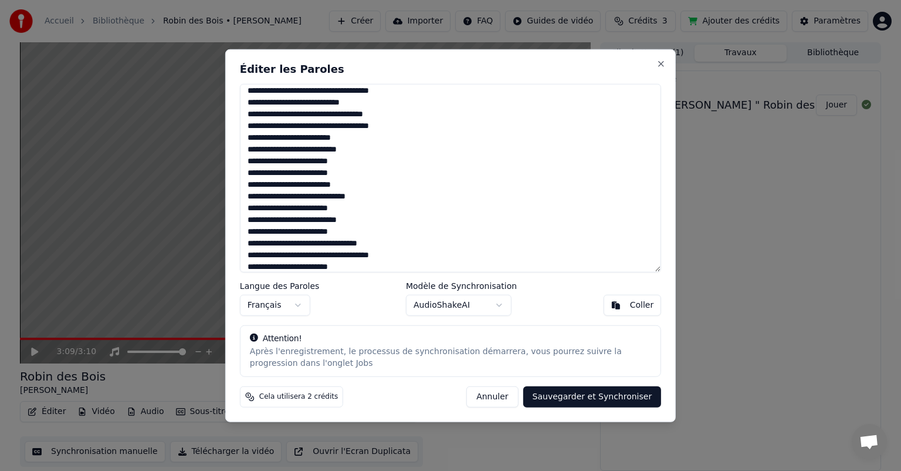
scroll to position [192, 0]
click at [361, 207] on textarea at bounding box center [450, 178] width 421 height 188
type textarea "**********"
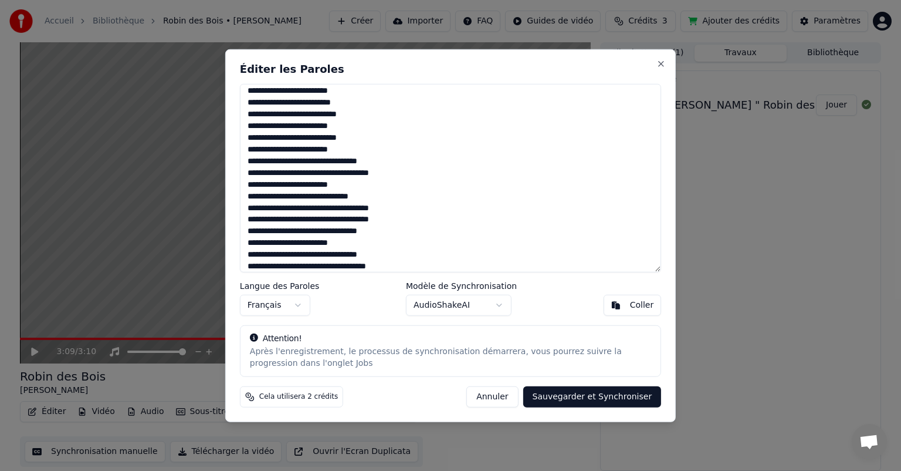
scroll to position [274, 0]
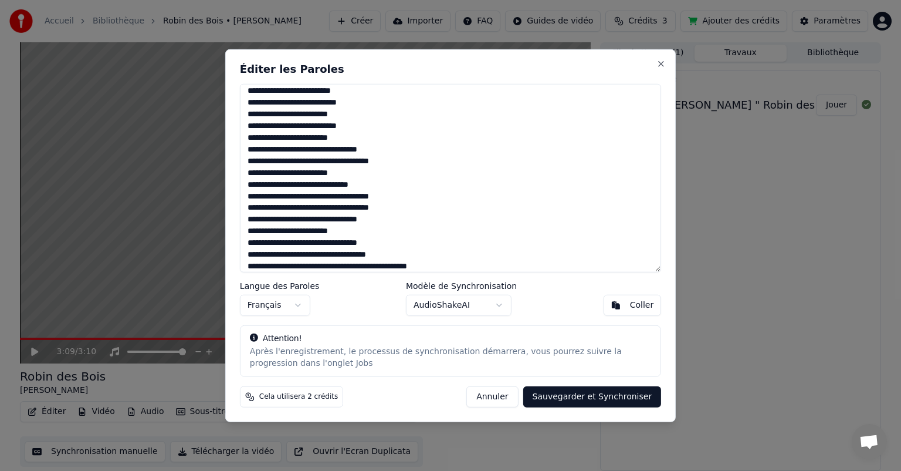
click at [572, 394] on button "Sauvegarder et Synchroniser" at bounding box center [592, 395] width 138 height 21
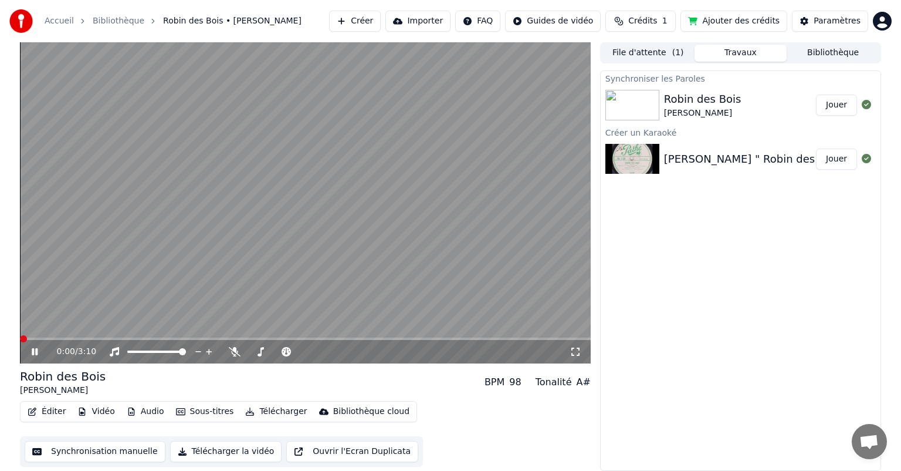
click at [20, 342] on span at bounding box center [23, 338] width 7 height 7
click at [57, 410] on button "Éditer" at bounding box center [47, 411] width 48 height 16
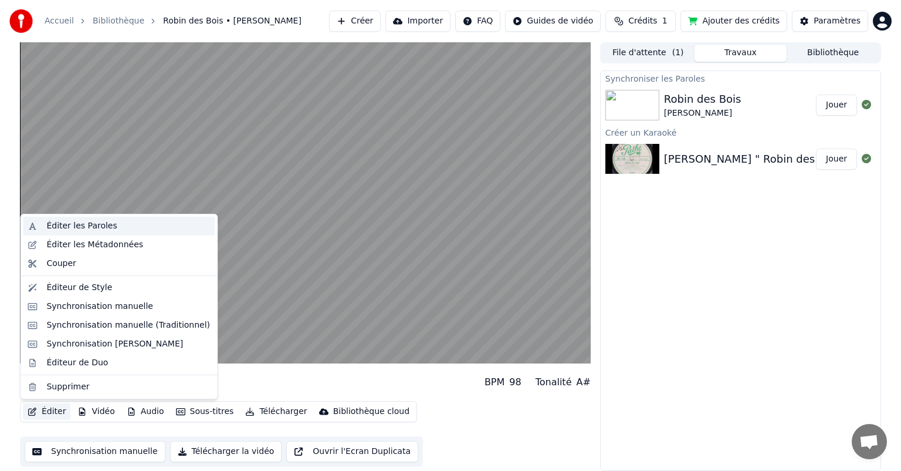
click at [77, 226] on div "Éditer les Paroles" at bounding box center [81, 226] width 70 height 12
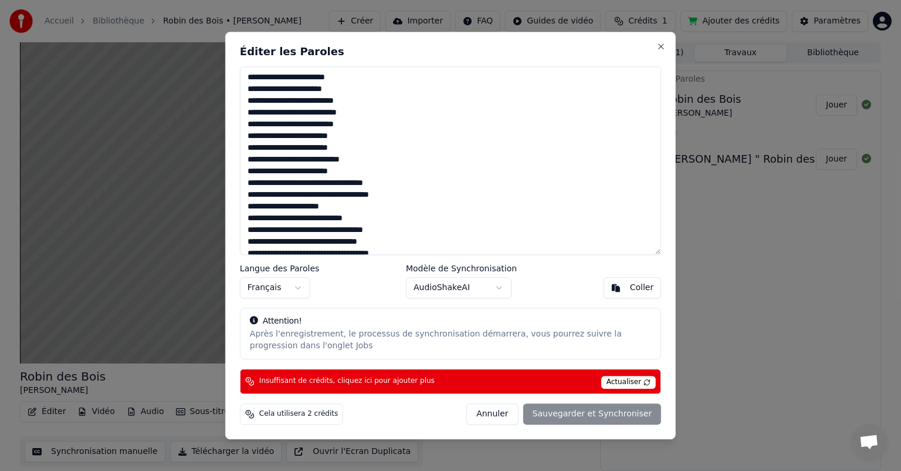
click at [514, 414] on button "Annuler" at bounding box center [492, 413] width 52 height 21
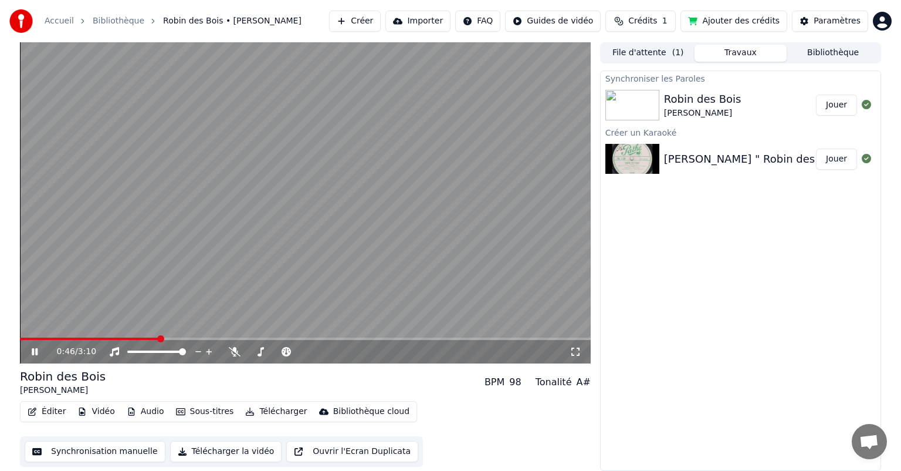
click at [35, 351] on icon at bounding box center [35, 351] width 6 height 7
click at [35, 351] on icon at bounding box center [34, 351] width 7 height 8
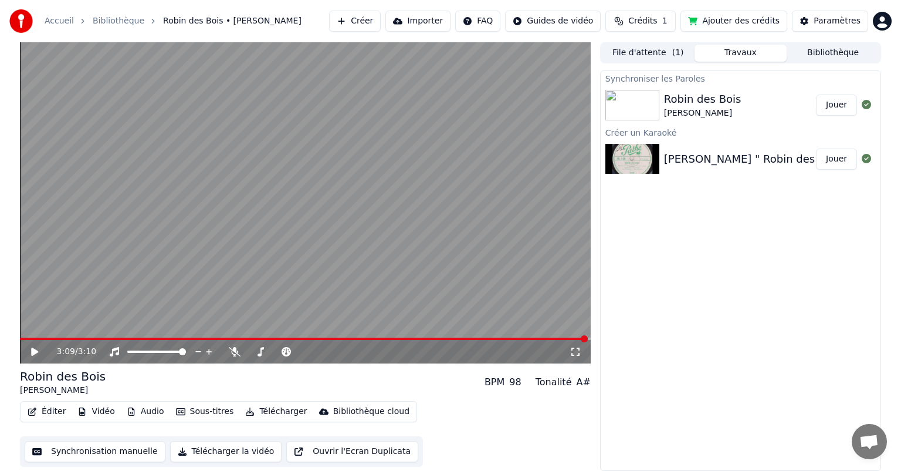
click at [199, 411] on button "Sous-titres" at bounding box center [204, 411] width 67 height 16
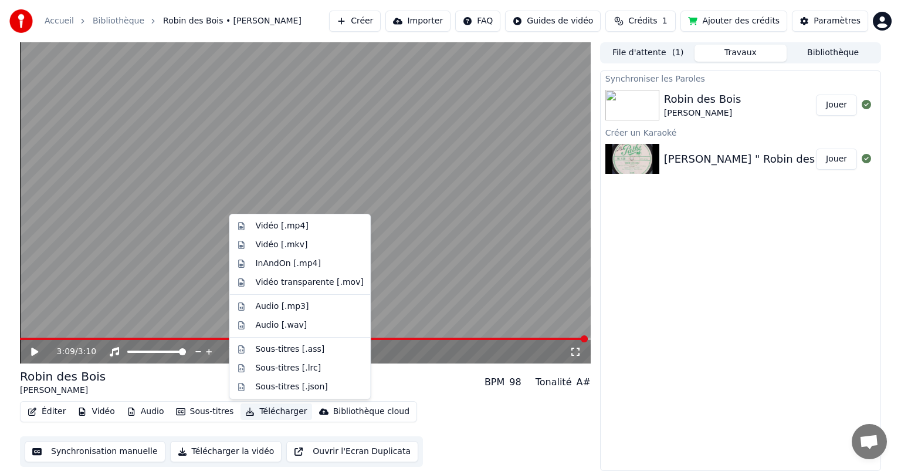
click at [460, 434] on div "Éditer Vidéo Audio Sous-titres Télécharger Bibliothèque cloud Synchronisation m…" at bounding box center [305, 434] width 571 height 66
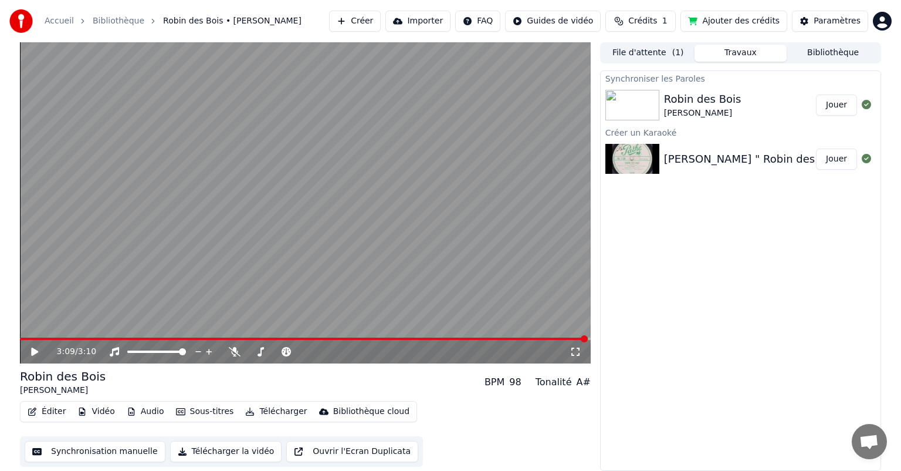
click at [216, 450] on button "Télécharger la vidéo" at bounding box center [226, 451] width 112 height 21
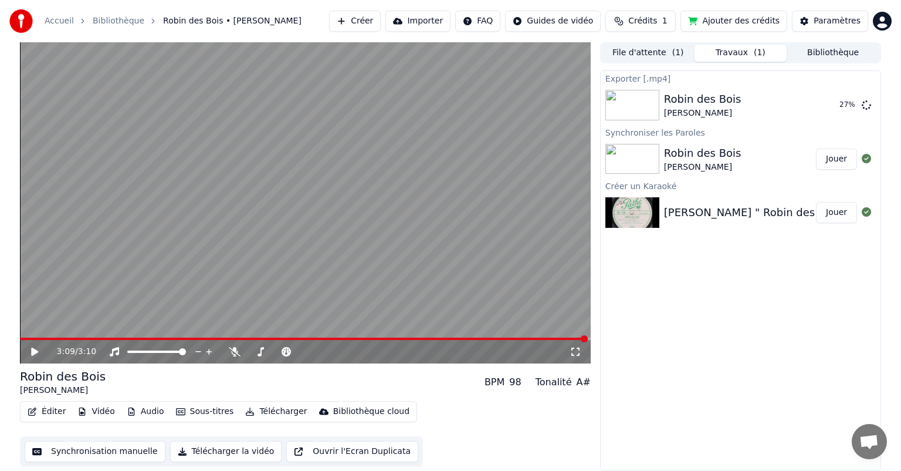
click at [269, 411] on button "Télécharger" at bounding box center [276, 411] width 71 height 16
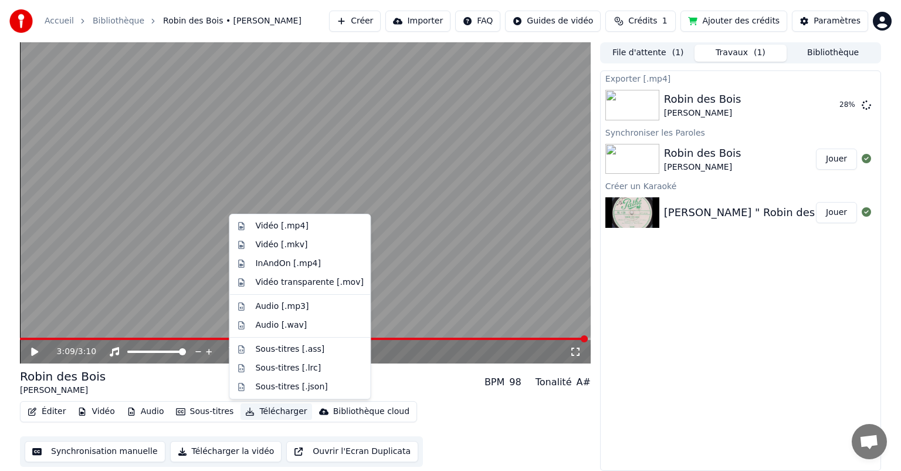
click at [269, 411] on button "Télécharger" at bounding box center [276, 411] width 71 height 16
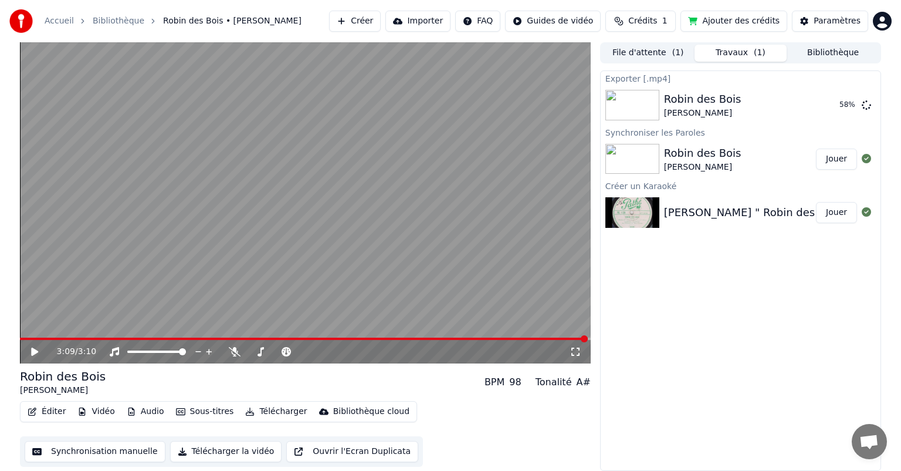
click at [195, 451] on button "Télécharger la vidéo" at bounding box center [226, 451] width 112 height 21
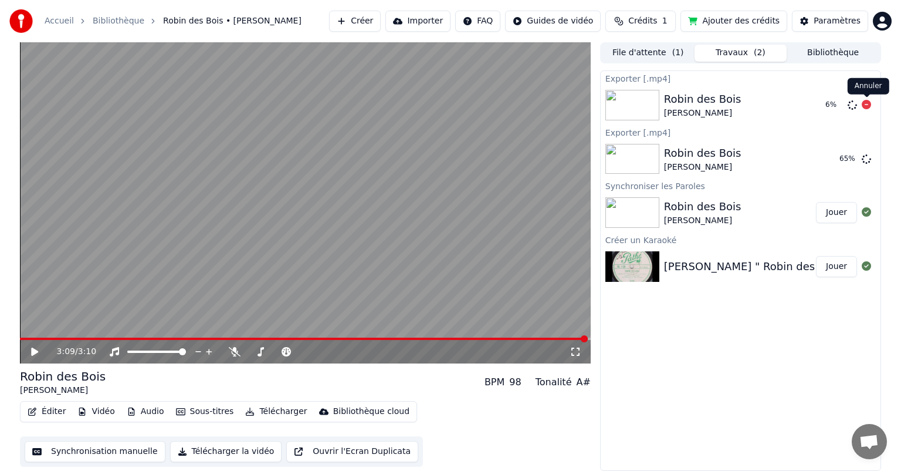
click at [867, 102] on icon at bounding box center [866, 104] width 9 height 9
click at [852, 104] on icon at bounding box center [852, 104] width 9 height 9
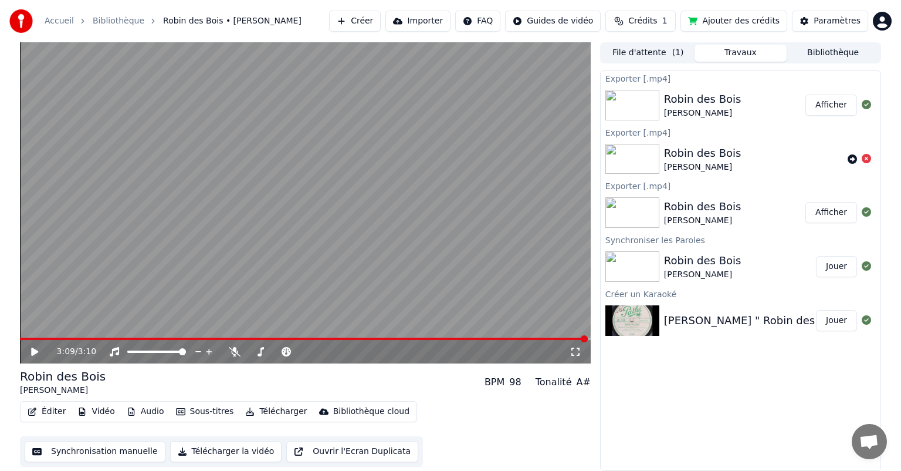
click at [833, 105] on button "Afficher" at bounding box center [832, 104] width 52 height 21
